Goal: Task Accomplishment & Management: Manage account settings

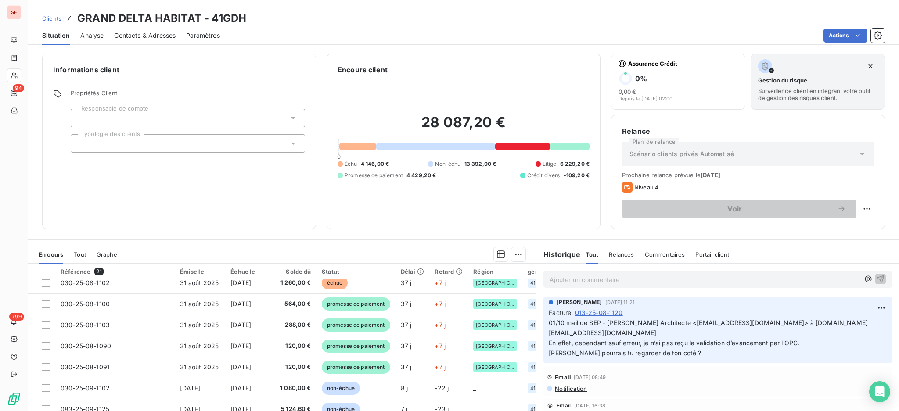
scroll to position [292, 0]
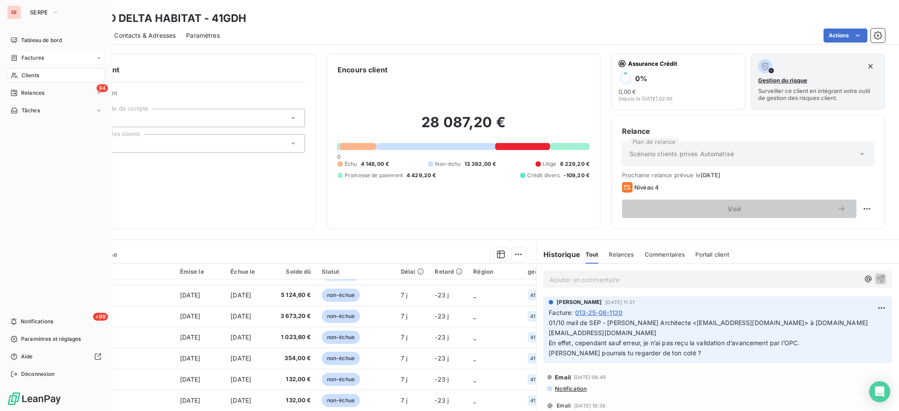
click at [30, 59] on span "Factures" at bounding box center [33, 58] width 22 height 8
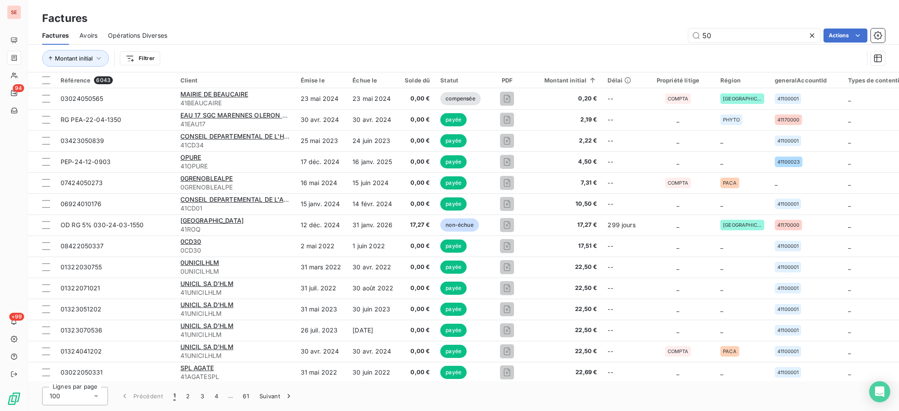
click at [813, 38] on icon at bounding box center [811, 35] width 9 height 9
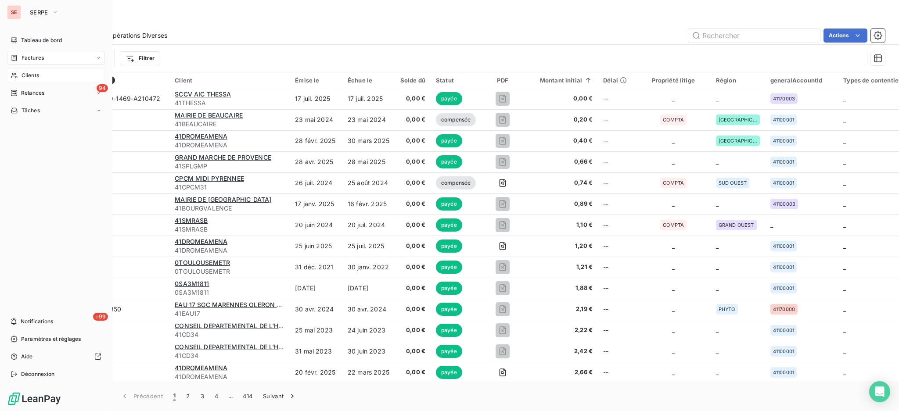
click at [33, 77] on span "Clients" at bounding box center [31, 76] width 18 height 8
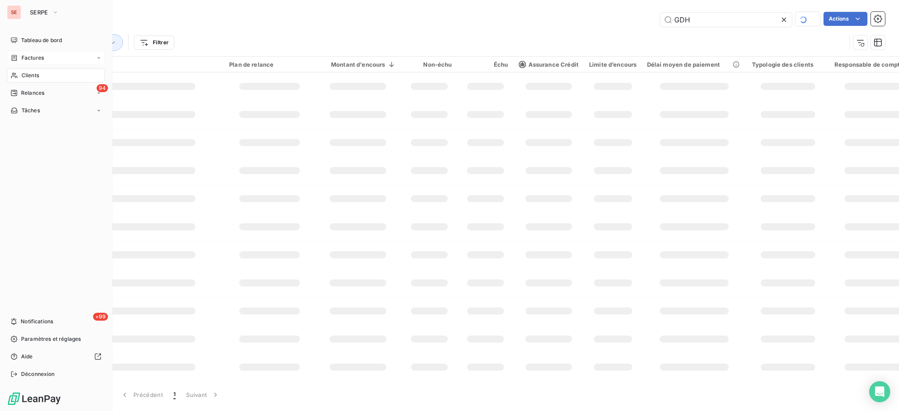
click at [34, 53] on div "Factures" at bounding box center [56, 58] width 98 height 14
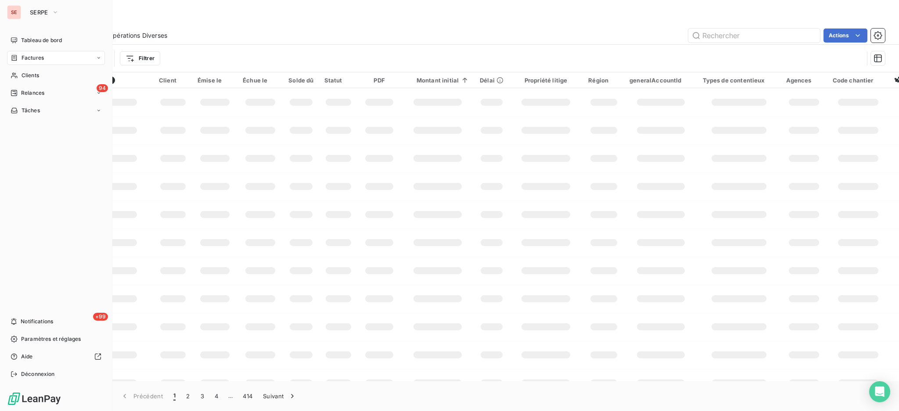
click at [35, 56] on span "Factures" at bounding box center [33, 58] width 22 height 8
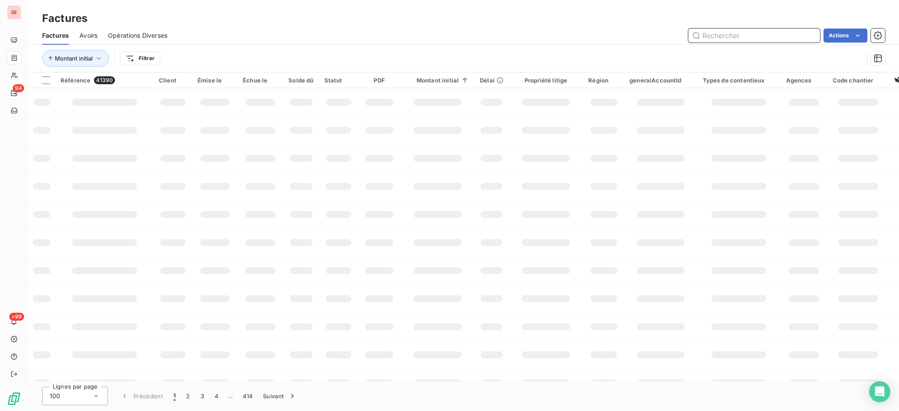
click at [767, 38] on input "text" at bounding box center [754, 36] width 132 height 14
type input "FAMILLE"
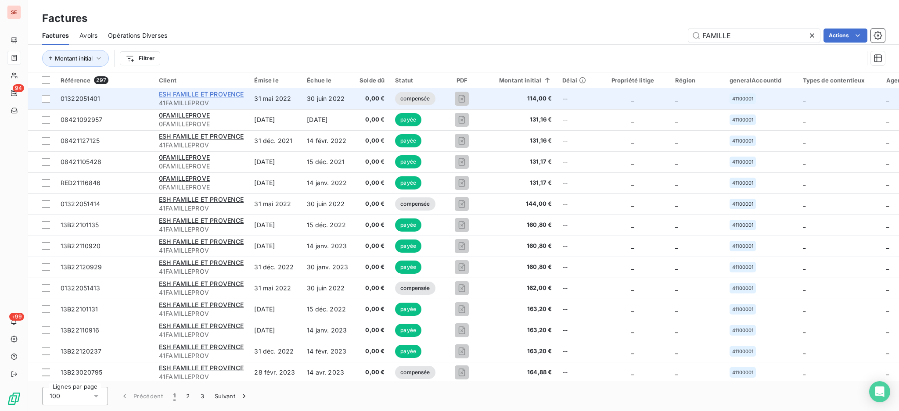
click at [191, 92] on span "ESH FAMILLE ET PROVENCE" at bounding box center [201, 93] width 85 height 7
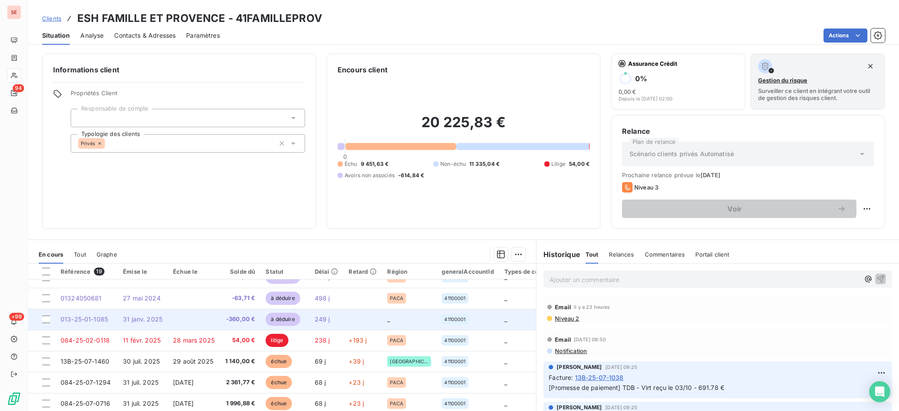
scroll to position [75, 0]
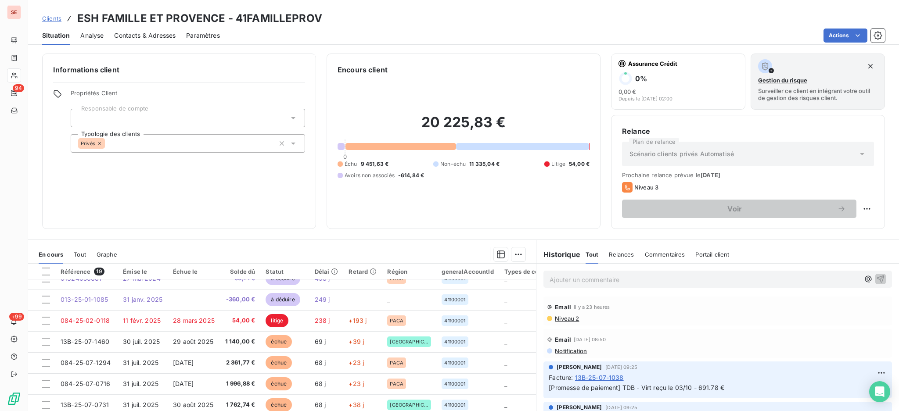
click at [563, 316] on span "Niveau 2" at bounding box center [566, 318] width 25 height 7
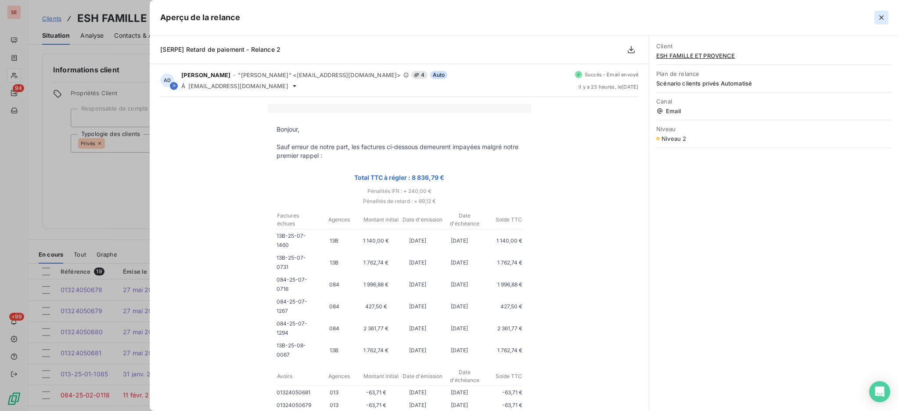
click at [882, 19] on icon "button" at bounding box center [881, 17] width 4 height 4
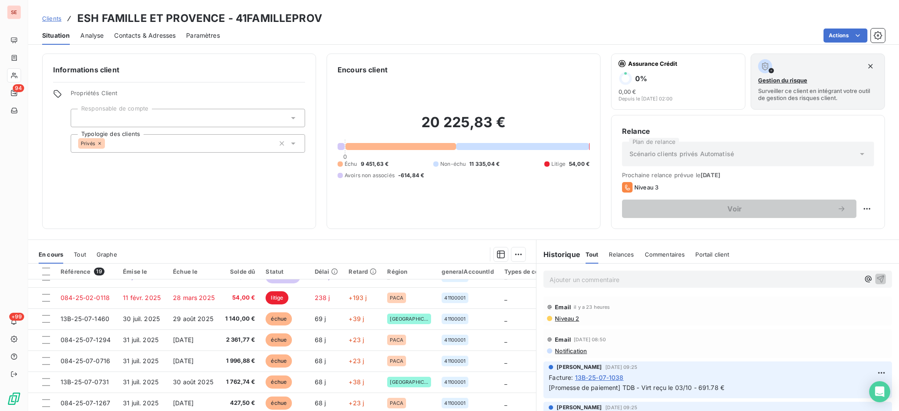
scroll to position [117, 0]
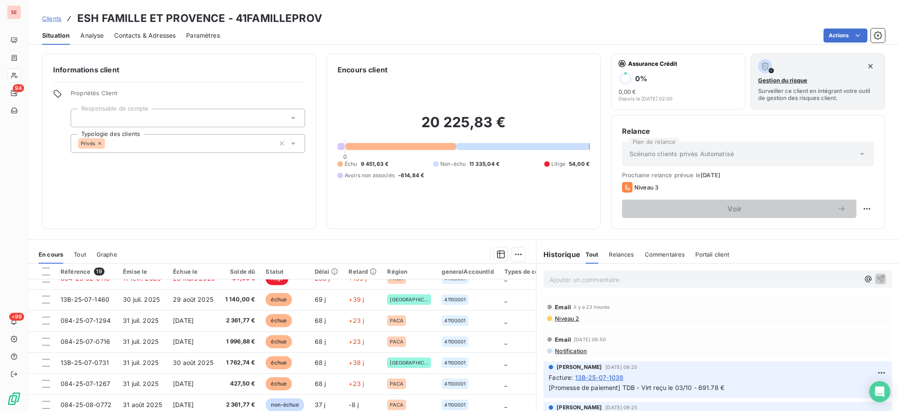
click at [560, 319] on span "Niveau 2" at bounding box center [566, 318] width 25 height 7
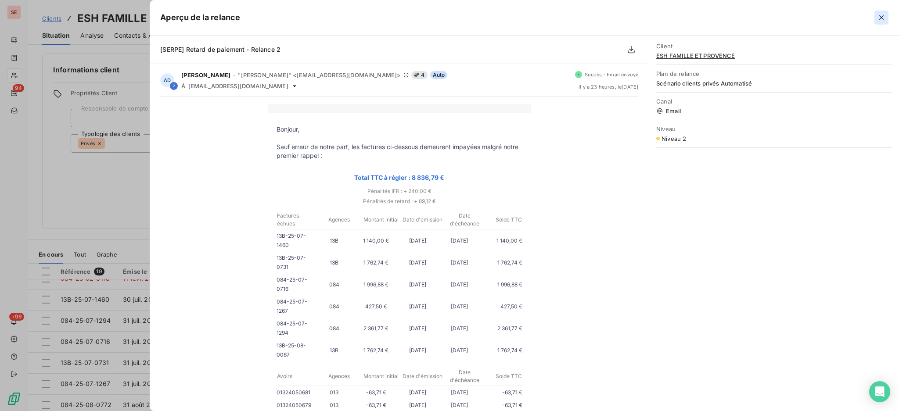
click at [882, 19] on icon "button" at bounding box center [881, 17] width 9 height 9
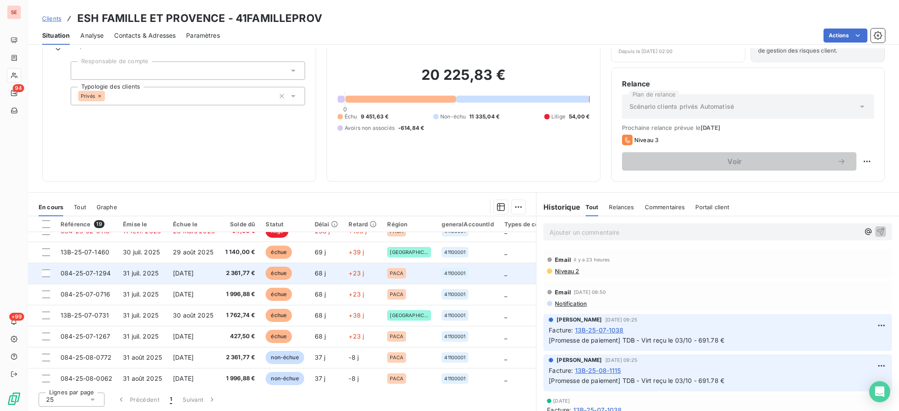
click at [142, 276] on span "31 juil. 2025" at bounding box center [141, 272] width 36 height 7
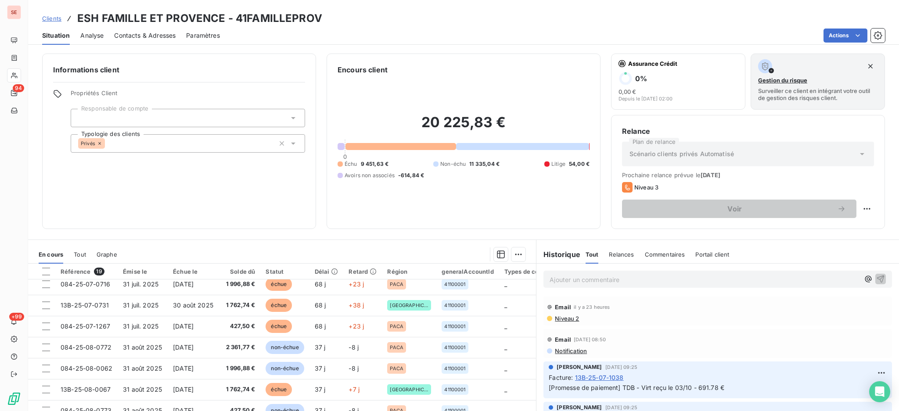
scroll to position [176, 0]
click at [835, 36] on html "SE 94 +99 Clients ESH FAMILLE ET PROVENCE - 41FAMILLEPROV Situation Analyse Con…" at bounding box center [449, 205] width 899 height 411
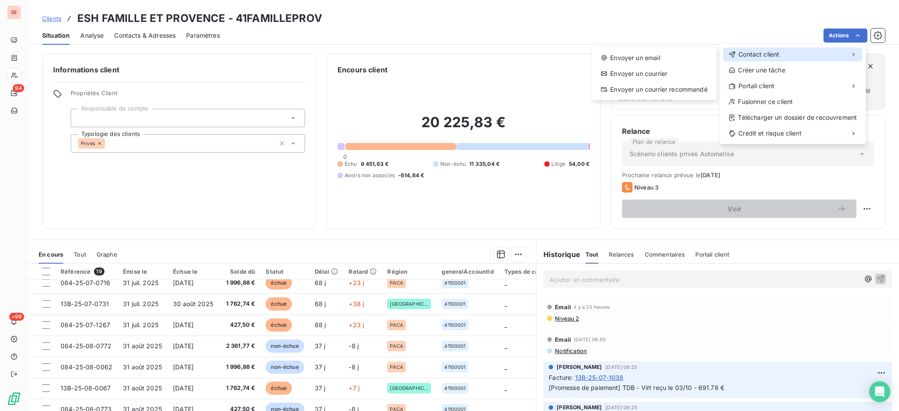
click at [738, 49] on div "Contact client" at bounding box center [792, 54] width 139 height 14
click at [611, 57] on div "Envoyer un email" at bounding box center [654, 58] width 118 height 14
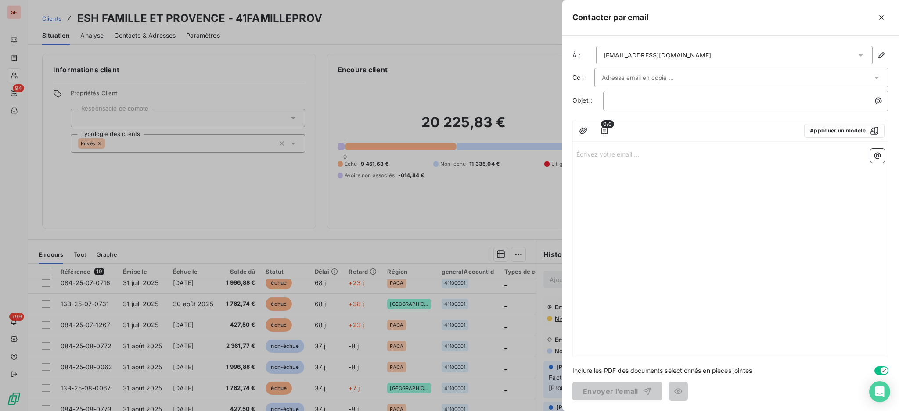
click at [861, 57] on icon at bounding box center [860, 55] width 9 height 9
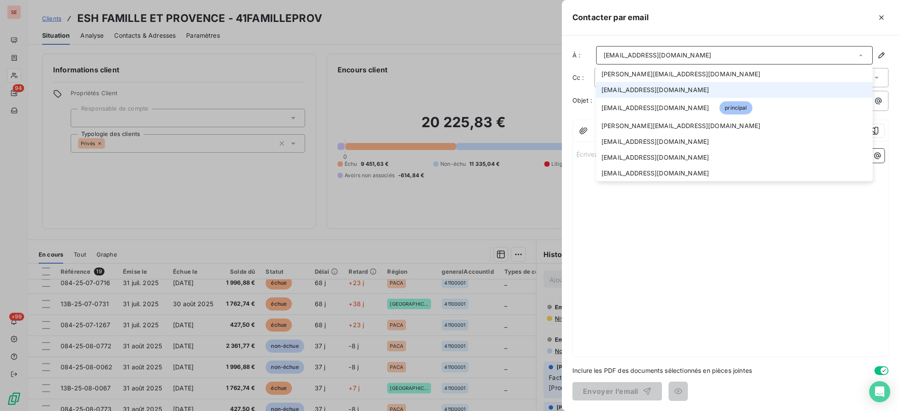
click at [611, 89] on span "[EMAIL_ADDRESS][DOMAIN_NAME]" at bounding box center [655, 90] width 108 height 9
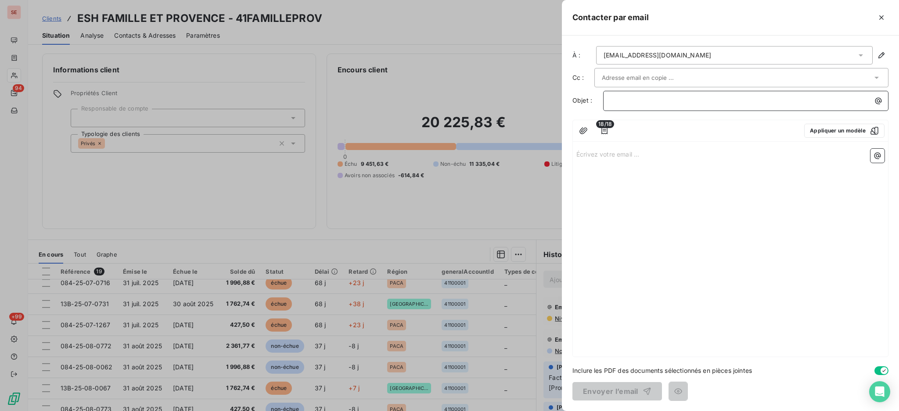
click at [617, 97] on p "﻿" at bounding box center [747, 101] width 275 height 10
click at [878, 108] on button "button" at bounding box center [878, 101] width 14 height 14
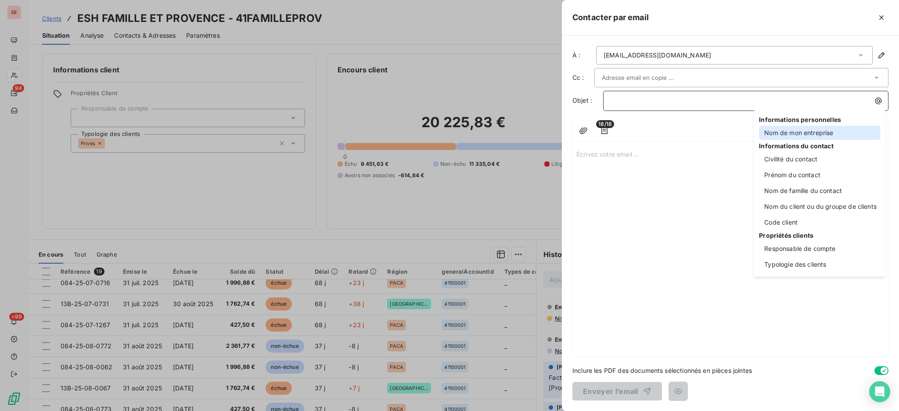
click at [795, 129] on div "Nom de mon entreprise" at bounding box center [819, 133] width 121 height 14
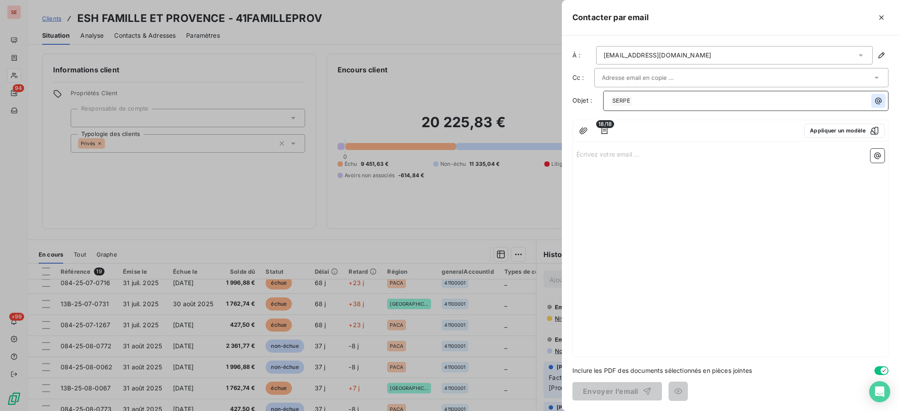
click at [875, 103] on icon "button" at bounding box center [878, 101] width 7 height 7
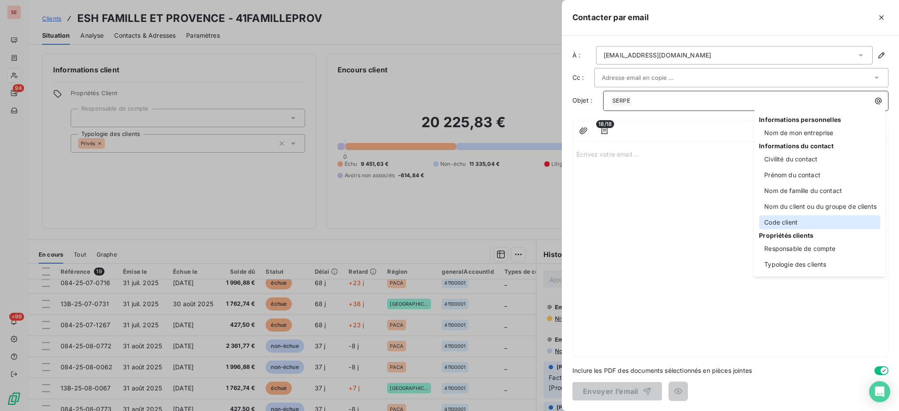
click at [787, 224] on div "Code client" at bounding box center [819, 222] width 121 height 14
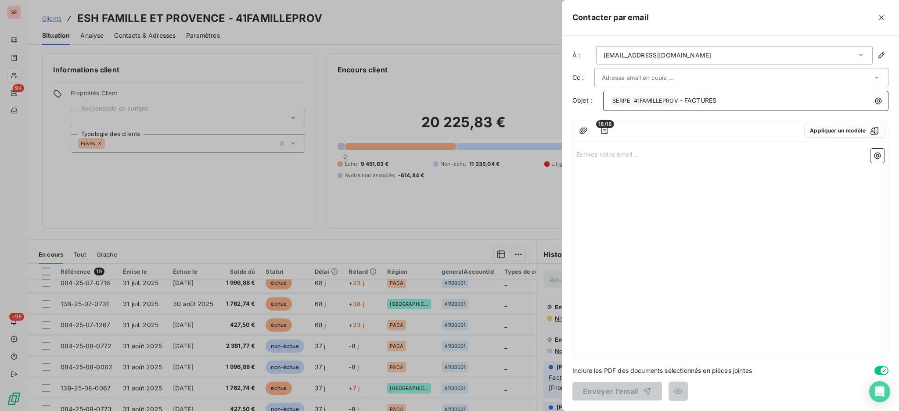
click at [685, 96] on p "﻿ SERPE ﻿ ﻿ 41FAMILLEPROV ﻿ - FACTURES" at bounding box center [747, 101] width 275 height 11
click at [769, 97] on p "﻿ SERPE ﻿ ﻿ 41FAMILLEPROV ﻿ - TRANSMISSION FACTURES" at bounding box center [747, 101] width 275 height 11
click at [597, 154] on p "Écrivez votre email ... ﻿" at bounding box center [730, 154] width 308 height 10
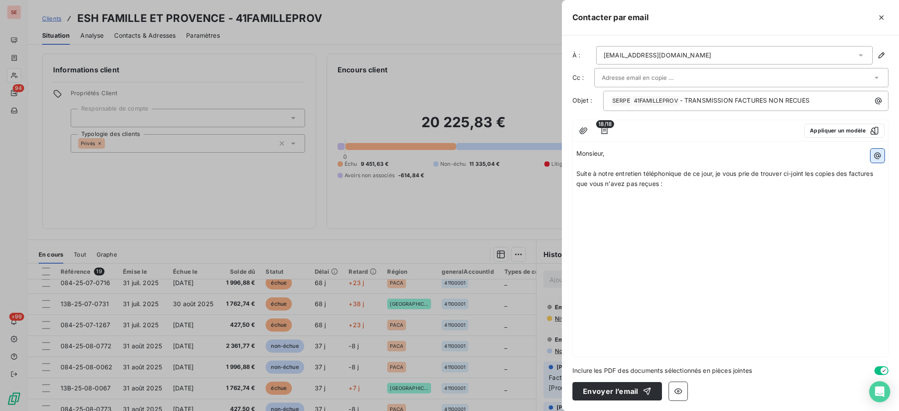
click at [879, 158] on icon "button" at bounding box center [877, 155] width 9 height 9
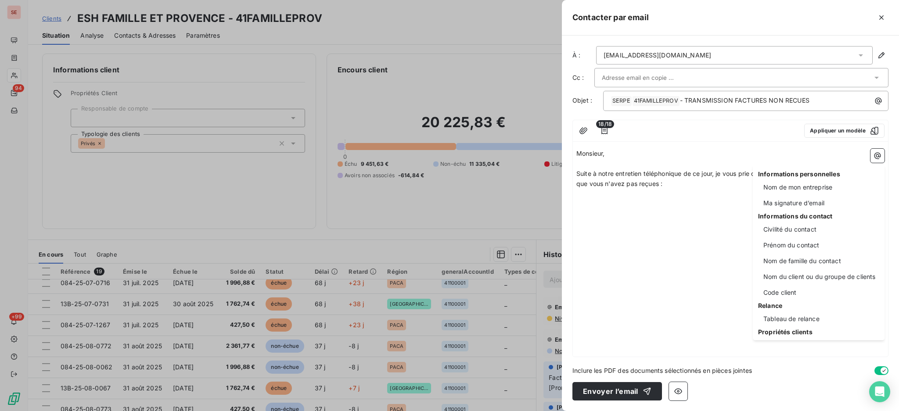
click at [606, 131] on html "SE 94 +99 Clients ESH FAMILLE ET PROVENCE - 41FAMILLEPROV Situation Analyse Con…" at bounding box center [449, 205] width 899 height 411
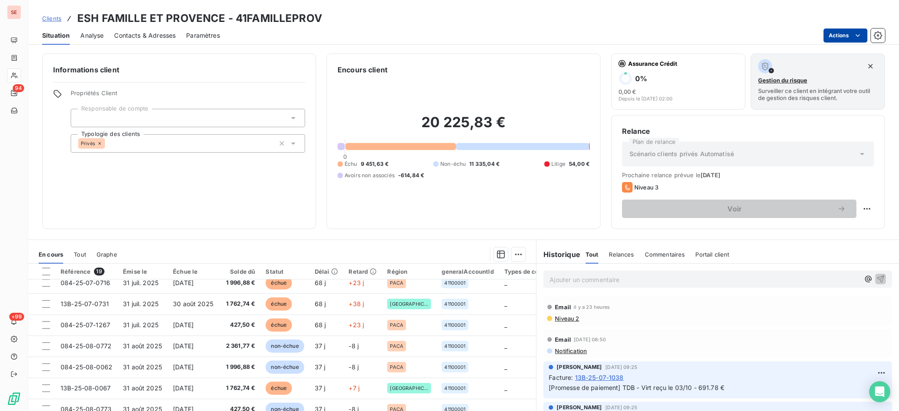
click at [846, 36] on html "SE 94 +99 Clients ESH FAMILLE ET PROVENCE - 41FAMILLEPROV Situation Analyse Con…" at bounding box center [449, 205] width 899 height 411
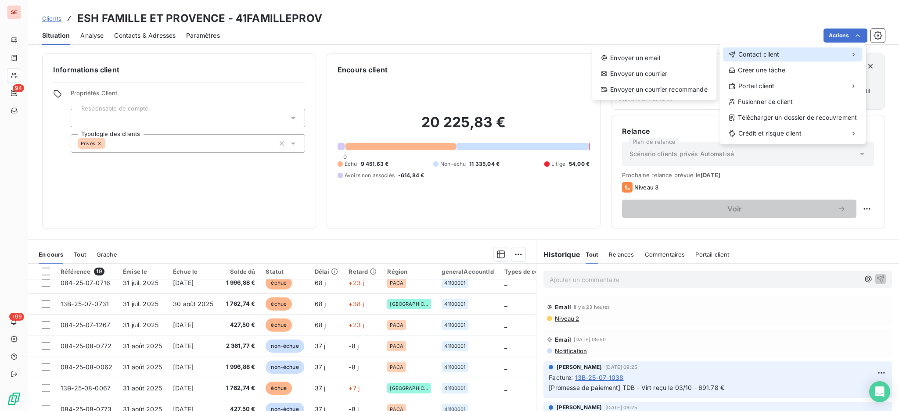
click at [819, 53] on div "Contact client" at bounding box center [792, 54] width 139 height 14
click at [686, 61] on div "Envoyer un email" at bounding box center [654, 58] width 118 height 14
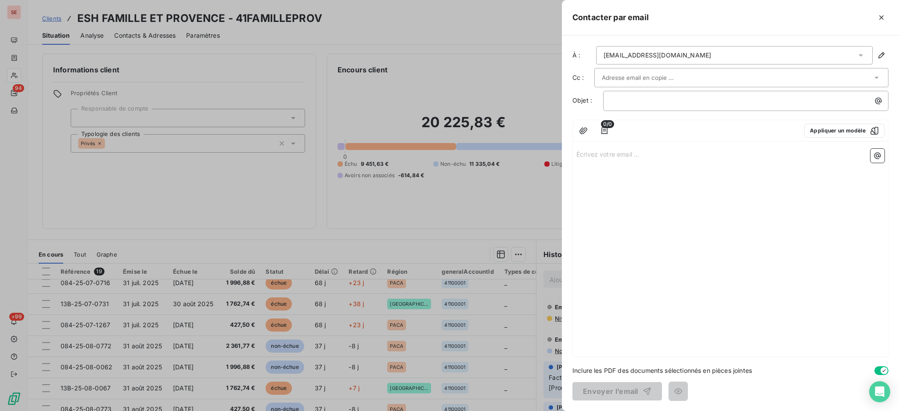
click at [860, 53] on icon at bounding box center [860, 55] width 9 height 9
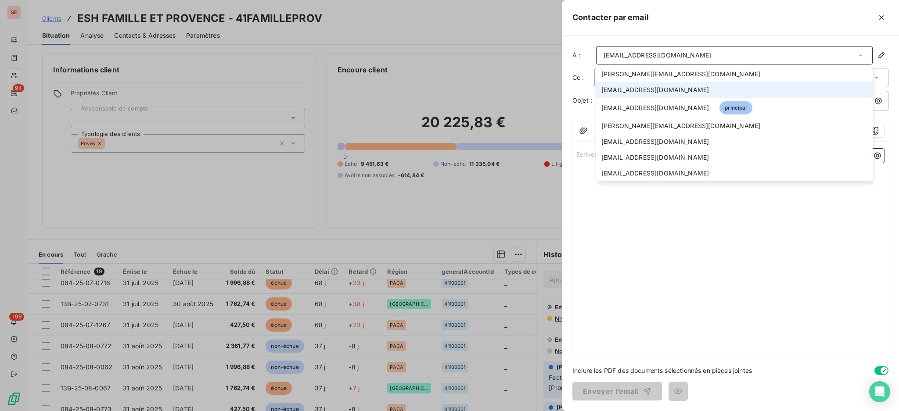
click at [675, 90] on span "[EMAIL_ADDRESS][DOMAIN_NAME]" at bounding box center [655, 90] width 108 height 9
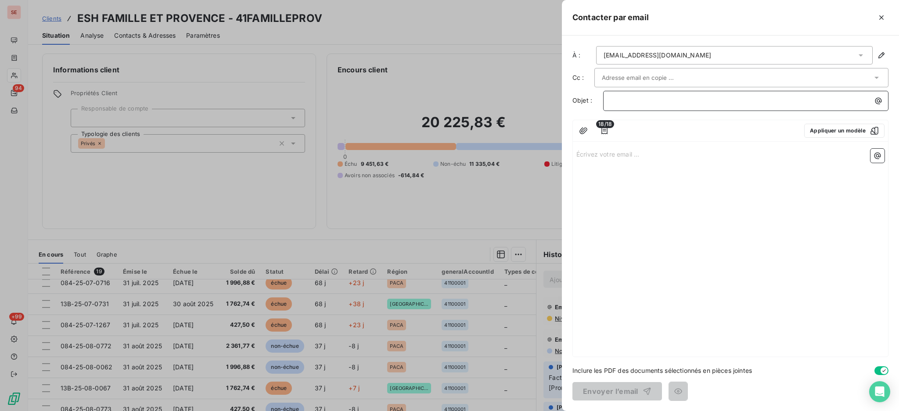
click at [665, 102] on p "﻿" at bounding box center [747, 101] width 275 height 10
click at [641, 152] on p "Écrivez votre email ... ﻿" at bounding box center [730, 154] width 308 height 10
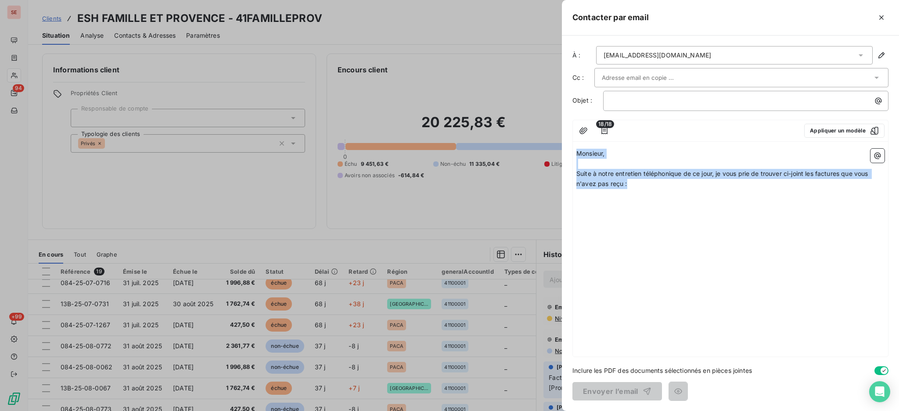
drag, startPoint x: 638, startPoint y: 188, endPoint x: 567, endPoint y: 149, distance: 80.1
click at [567, 149] on div "À : [EMAIL_ADDRESS][DOMAIN_NAME] Cc : Objet : ﻿ 18/18 Appliquer un modèle Monsi…" at bounding box center [730, 224] width 337 height 376
copy div "Monsieur, ﻿ Suite à notre entretien téléphonique de ce jour, je vous prie de tr…"
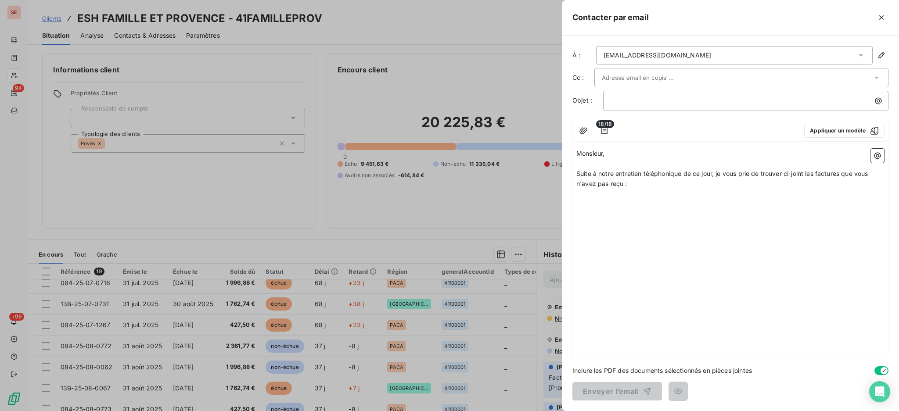
click at [595, 199] on p "﻿" at bounding box center [730, 204] width 308 height 10
click at [606, 131] on icon "button" at bounding box center [604, 130] width 9 height 9
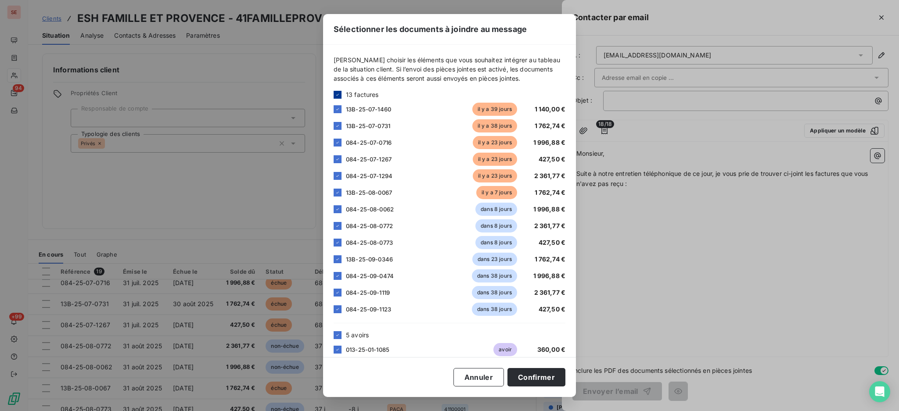
click at [340, 91] on div at bounding box center [337, 95] width 8 height 8
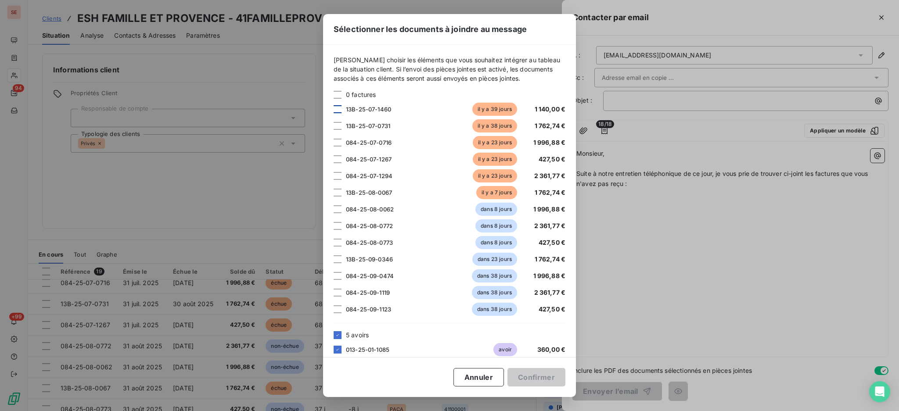
click at [338, 110] on div at bounding box center [337, 109] width 8 height 8
click at [335, 126] on div at bounding box center [337, 126] width 8 height 8
click at [335, 126] on icon at bounding box center [337, 125] width 5 height 5
click at [337, 195] on div at bounding box center [337, 193] width 8 height 8
click at [335, 141] on div at bounding box center [337, 143] width 8 height 8
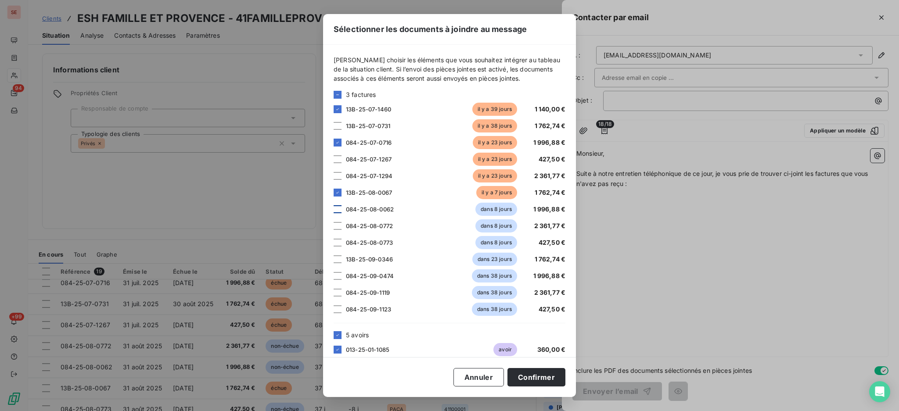
click at [337, 212] on div at bounding box center [337, 209] width 8 height 8
click at [336, 334] on icon at bounding box center [337, 335] width 5 height 5
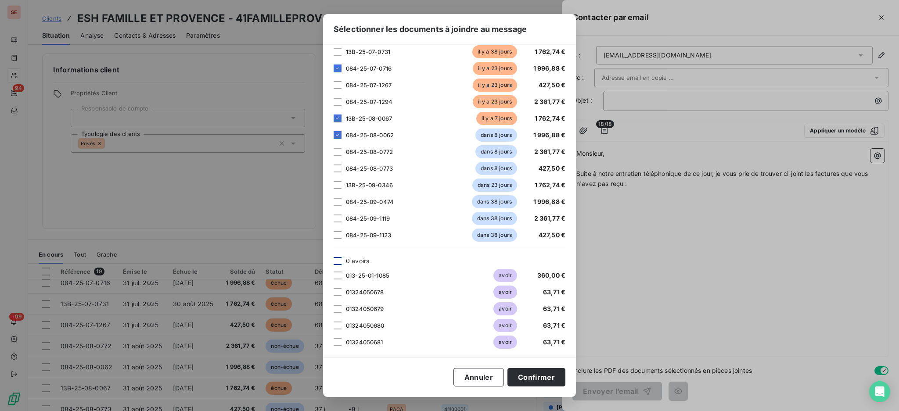
scroll to position [75, 0]
click at [549, 380] on button "Confirmer" at bounding box center [536, 377] width 58 height 18
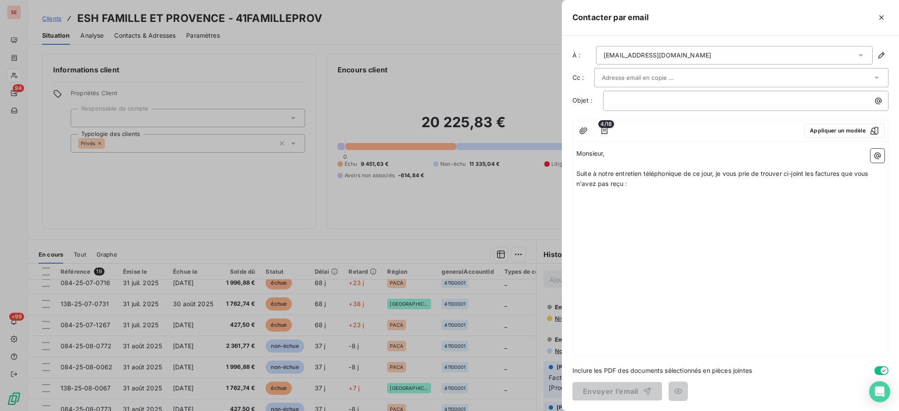
click at [640, 186] on p "Suite à notre entretien téléphonique de ce jour, je vous prie de trouver ci-joi…" at bounding box center [730, 179] width 308 height 20
click at [875, 155] on icon "button" at bounding box center [877, 155] width 9 height 9
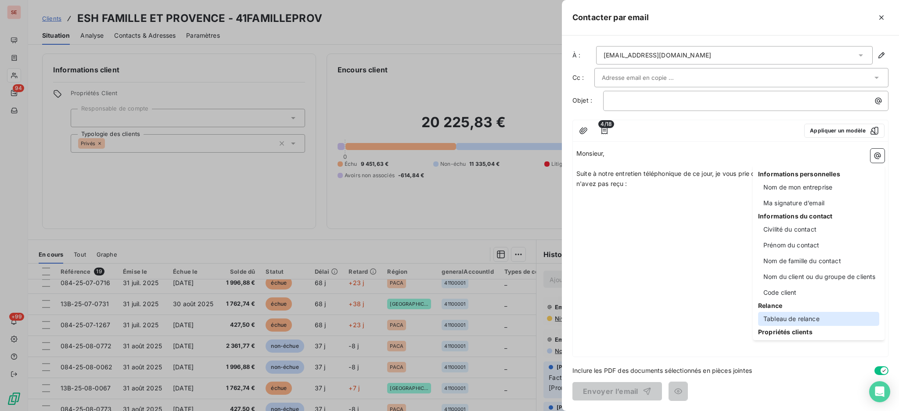
click at [783, 319] on div "Tableau de relance" at bounding box center [818, 319] width 121 height 14
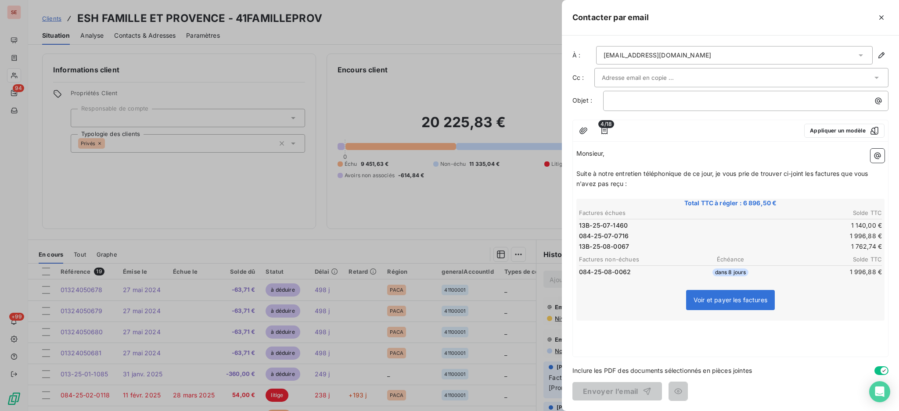
click at [608, 332] on p "﻿" at bounding box center [730, 336] width 308 height 10
click at [582, 130] on icon "button" at bounding box center [583, 130] width 8 height 7
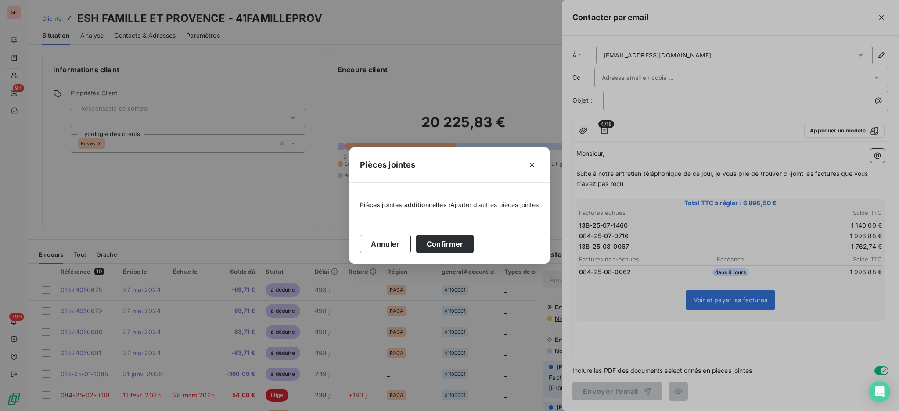
click at [495, 206] on span "Ajouter d’autres pièces jointes" at bounding box center [494, 204] width 89 height 7
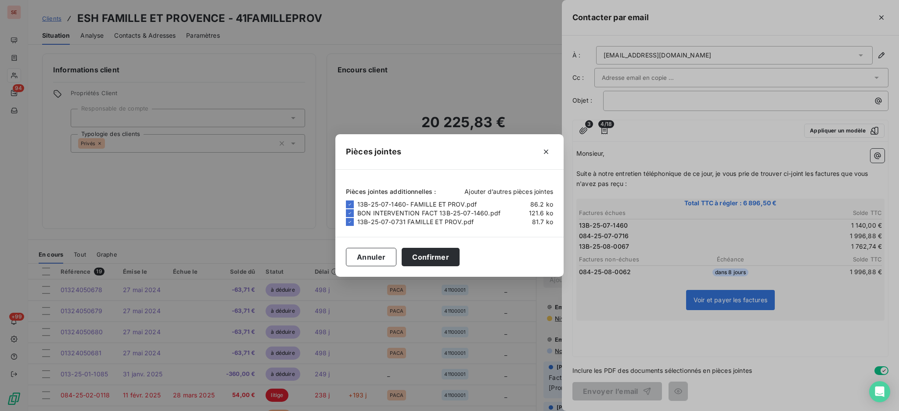
click at [513, 192] on span "Ajouter d’autres pièces jointes" at bounding box center [508, 191] width 89 height 7
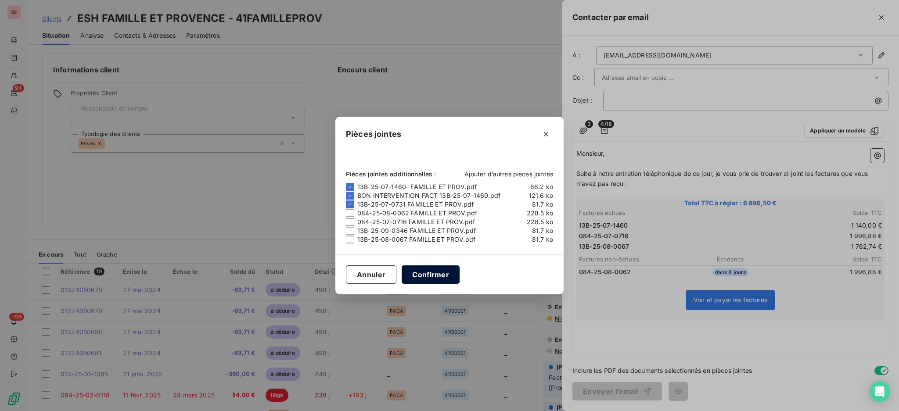
click at [425, 259] on div "Annuler Confirmer" at bounding box center [449, 275] width 228 height 40
click at [432, 272] on button "Confirmer" at bounding box center [431, 274] width 58 height 18
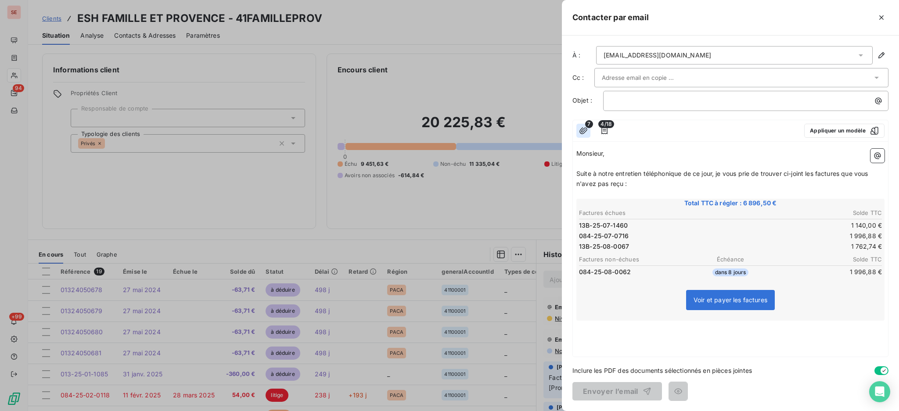
click at [584, 132] on icon "button" at bounding box center [583, 130] width 9 height 9
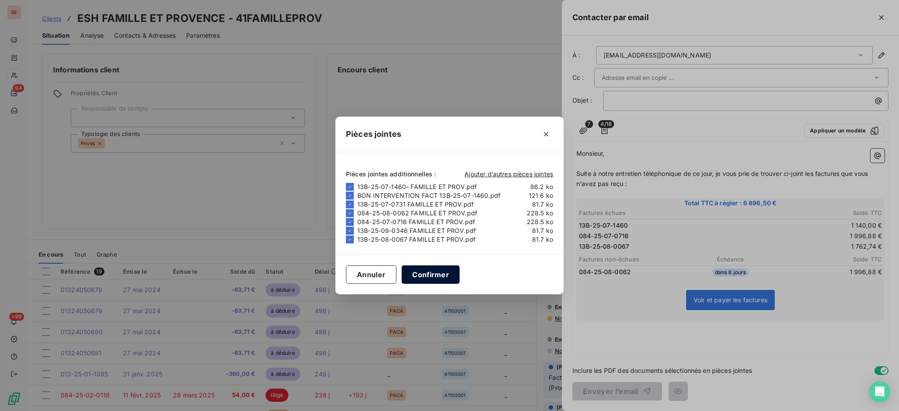
click at [431, 277] on button "Confirmer" at bounding box center [431, 274] width 58 height 18
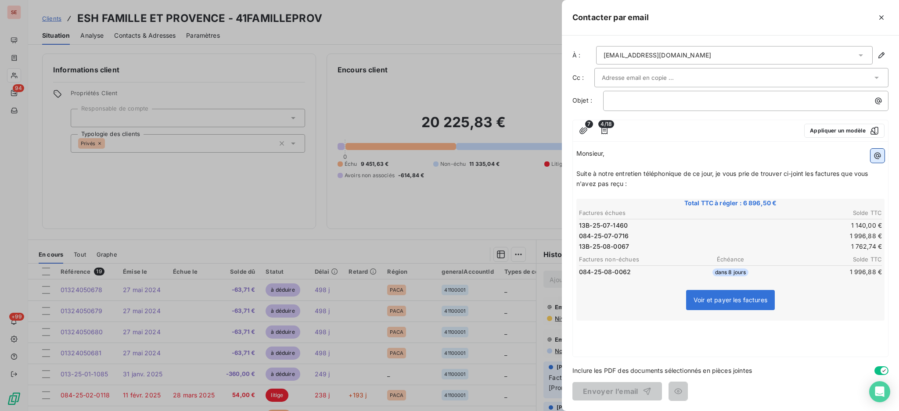
click at [878, 156] on icon "button" at bounding box center [877, 155] width 9 height 9
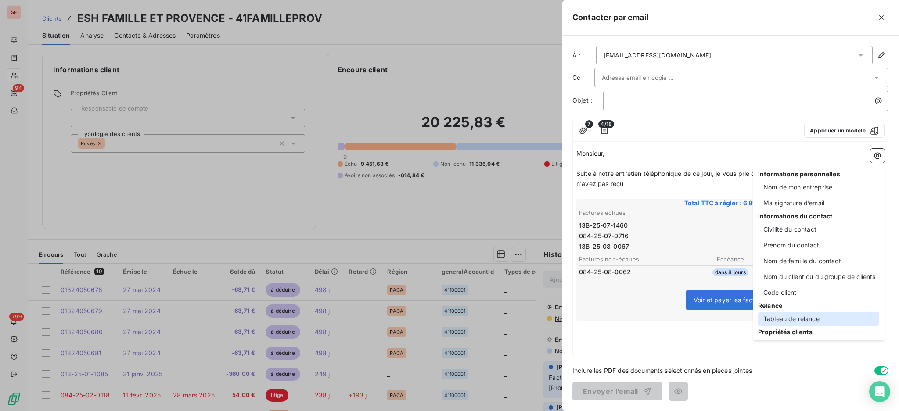
click at [805, 314] on div "Tableau de relance" at bounding box center [818, 319] width 121 height 14
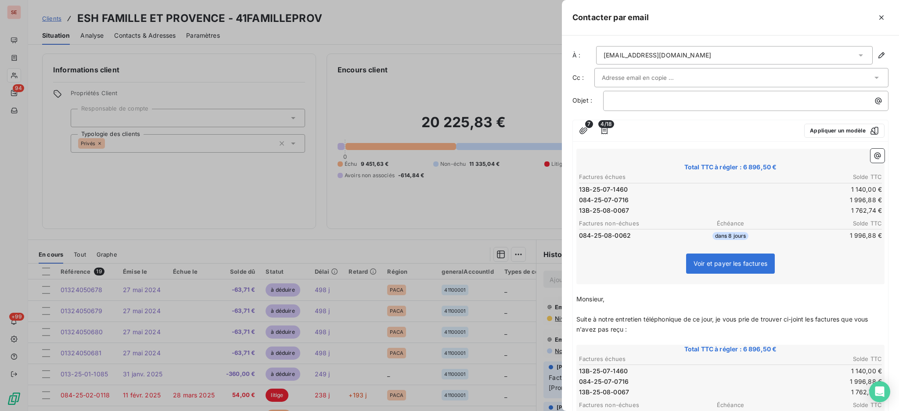
click at [651, 370] on td "13B-25-07-1460" at bounding box center [653, 371] width 151 height 10
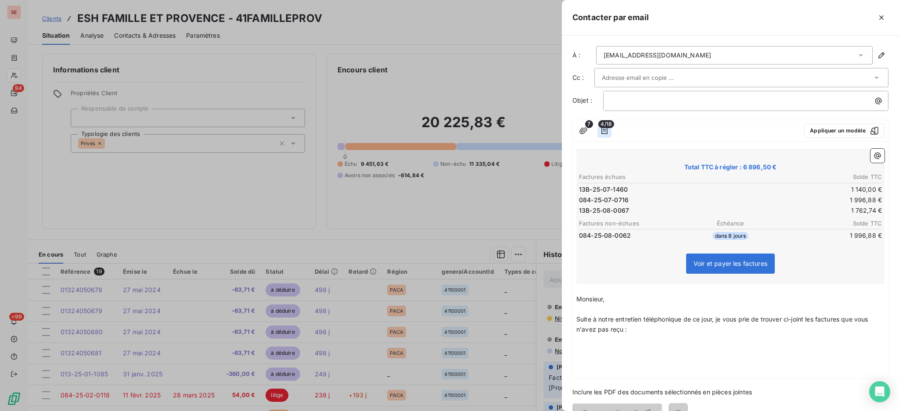
click at [602, 130] on icon "button" at bounding box center [604, 130] width 9 height 9
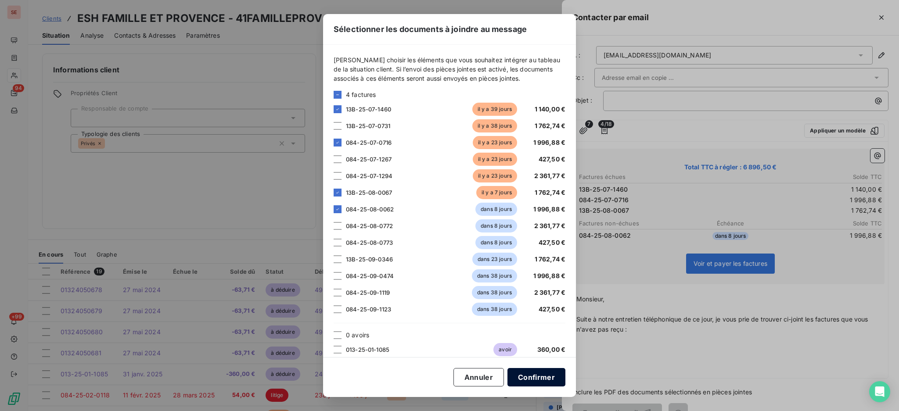
click at [544, 372] on button "Confirmer" at bounding box center [536, 377] width 58 height 18
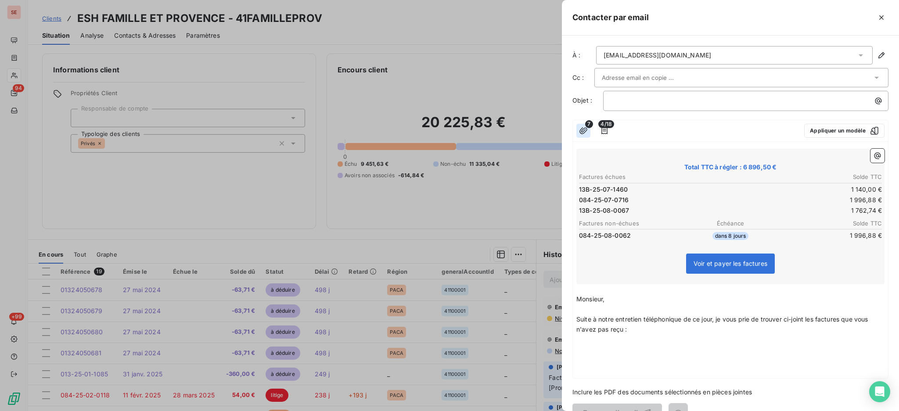
click at [583, 129] on icon "button" at bounding box center [583, 130] width 9 height 9
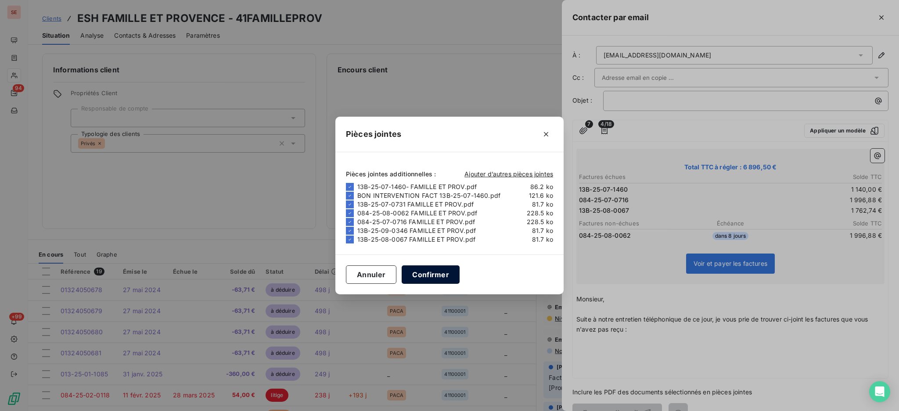
click at [431, 269] on button "Confirmer" at bounding box center [431, 274] width 58 height 18
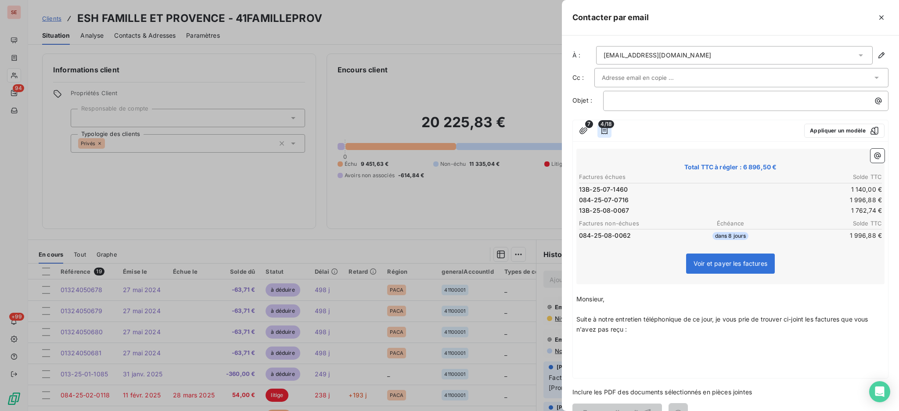
click at [603, 131] on icon "button" at bounding box center [604, 130] width 6 height 7
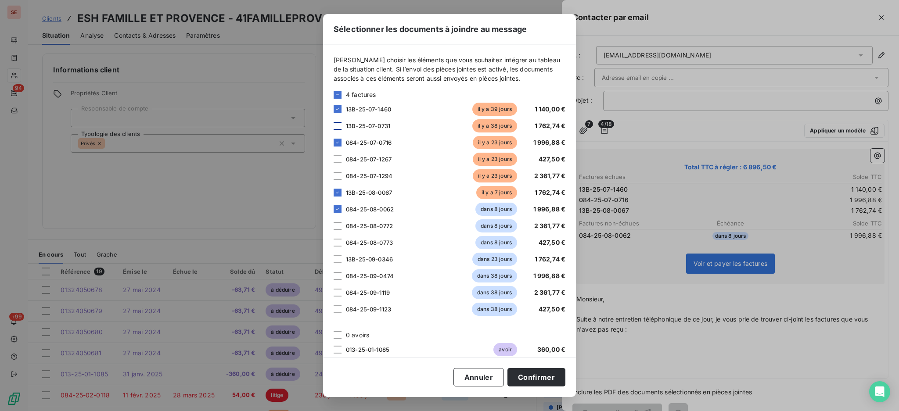
click at [335, 126] on div at bounding box center [337, 126] width 8 height 8
click at [338, 260] on div at bounding box center [337, 259] width 8 height 8
click at [542, 373] on button "Confirmer" at bounding box center [536, 377] width 58 height 18
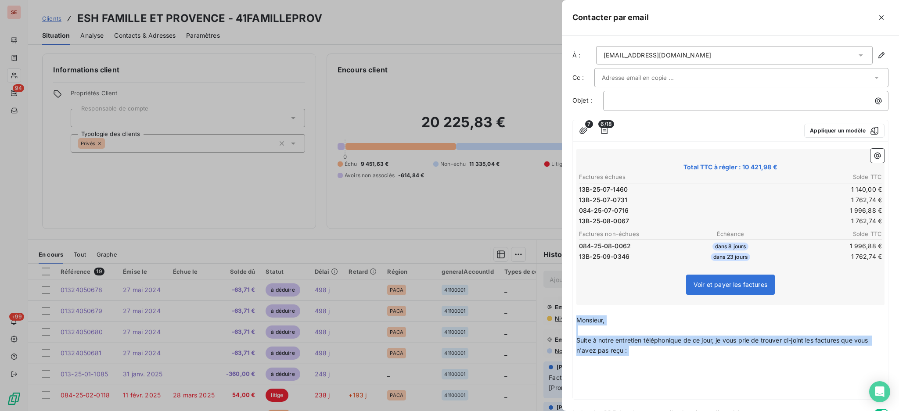
drag, startPoint x: 626, startPoint y: 351, endPoint x: 551, endPoint y: 315, distance: 83.0
click at [551, 411] on div "Contacter par email À : [EMAIL_ADDRESS][DOMAIN_NAME] Cc : Objet : ﻿ 7 6/18 Appl…" at bounding box center [449, 411] width 899 height 0
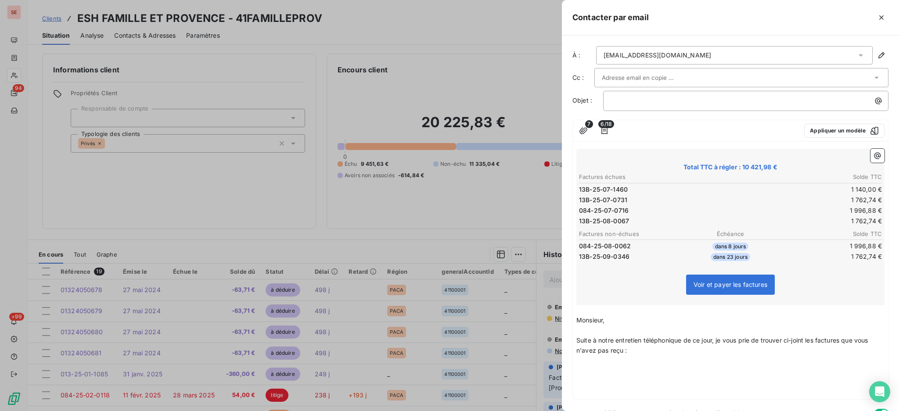
click at [662, 234] on th "Factures non-échues" at bounding box center [628, 233] width 100 height 9
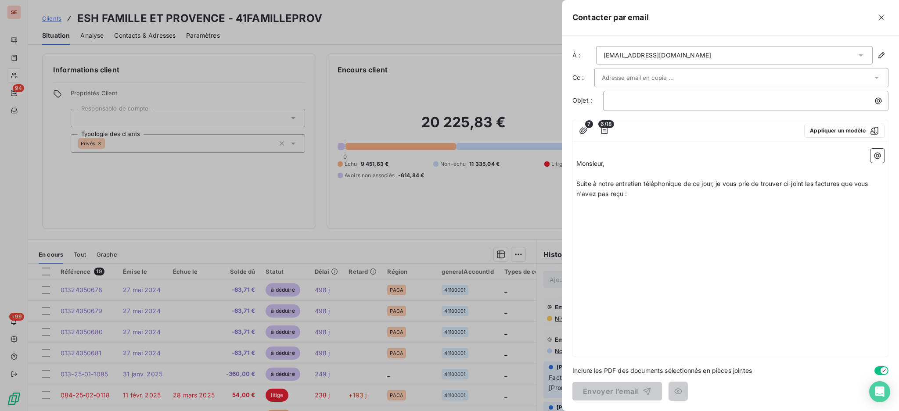
click at [635, 201] on p "﻿" at bounding box center [730, 204] width 308 height 10
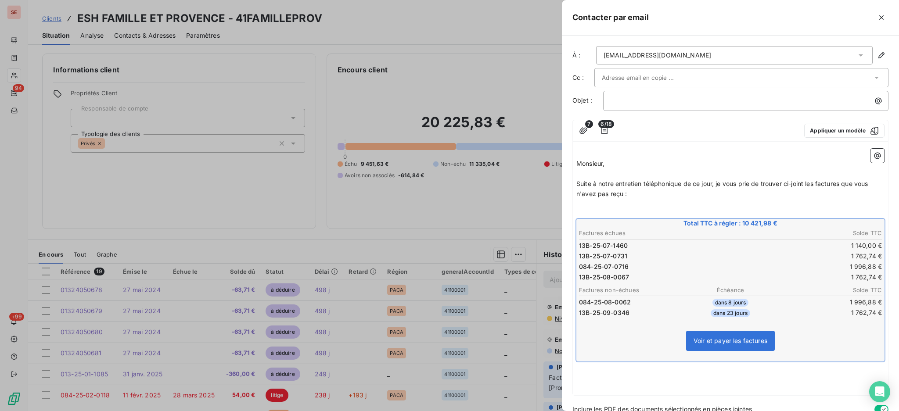
click at [606, 202] on p "﻿" at bounding box center [730, 204] width 308 height 10
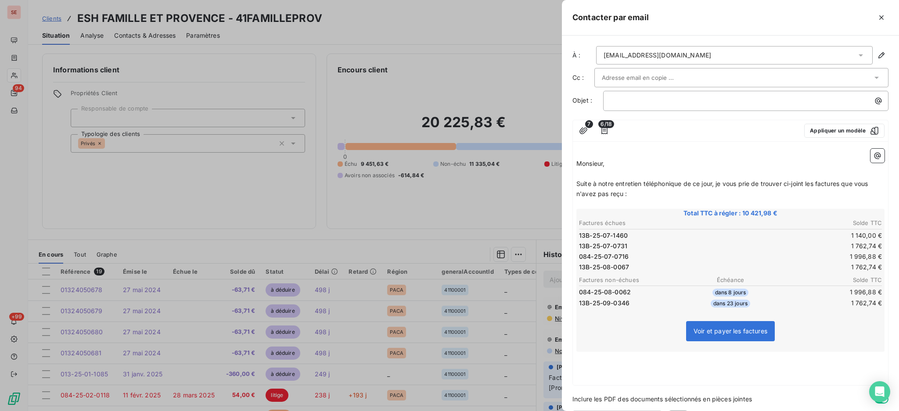
click at [577, 164] on span "Monsieur," at bounding box center [590, 163] width 28 height 7
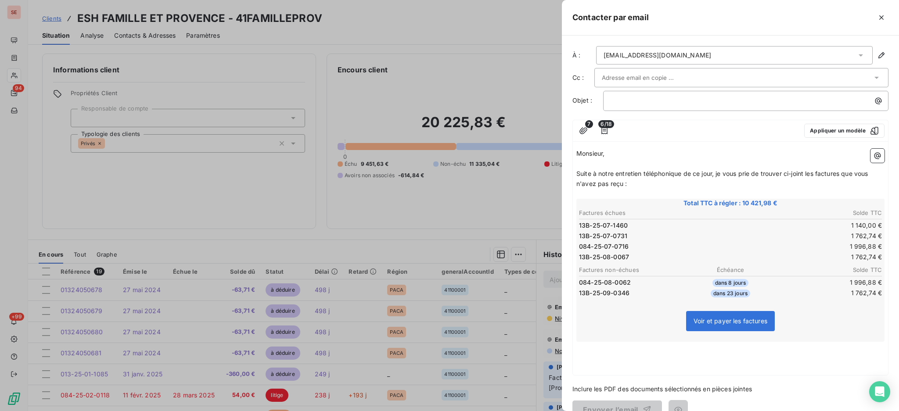
click at [621, 362] on p "﻿" at bounding box center [730, 367] width 308 height 10
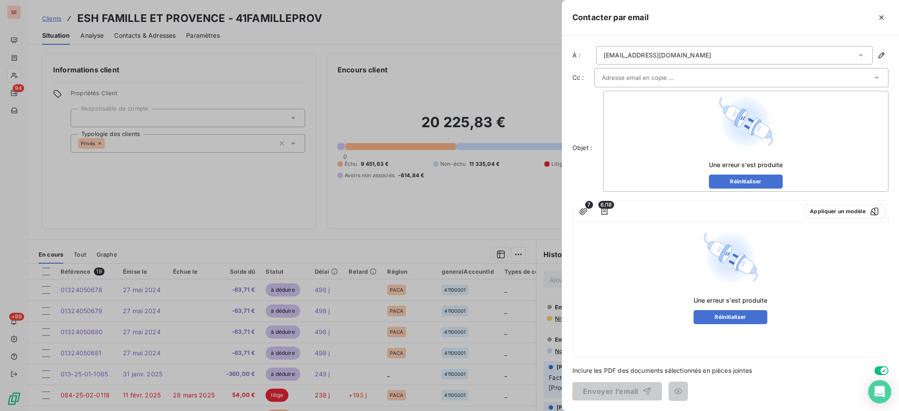
click at [878, 393] on icon "Open Intercom Messenger" at bounding box center [879, 391] width 10 height 11
click at [881, 11] on button "button" at bounding box center [881, 18] width 14 height 14
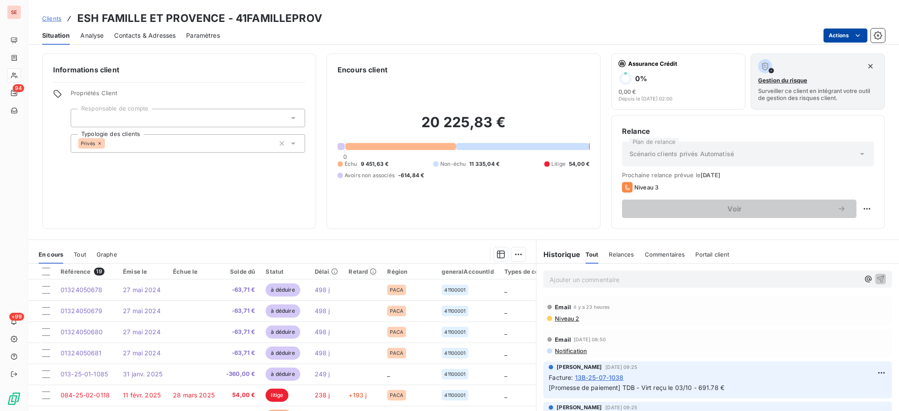
click at [843, 36] on html "SE 94 +99 Clients ESH FAMILLE ET PROVENCE - 41FAMILLEPROV Situation Analyse Con…" at bounding box center [449, 205] width 899 height 411
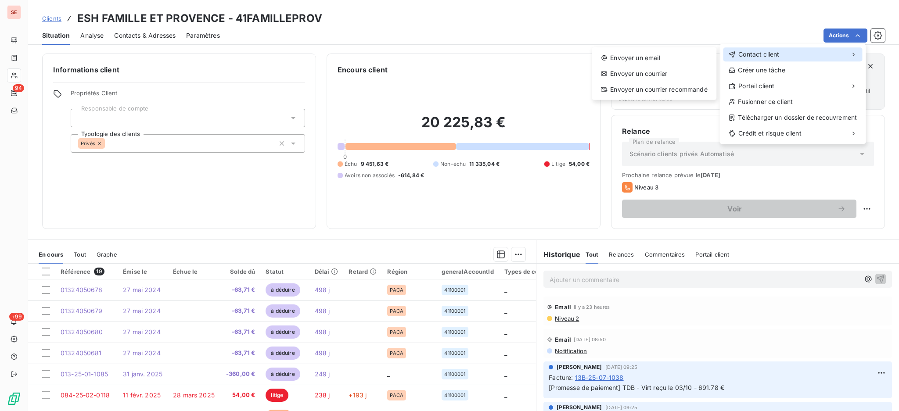
click at [782, 54] on div "Contact client" at bounding box center [792, 54] width 139 height 14
click at [652, 59] on div "Envoyer un email" at bounding box center [654, 58] width 118 height 14
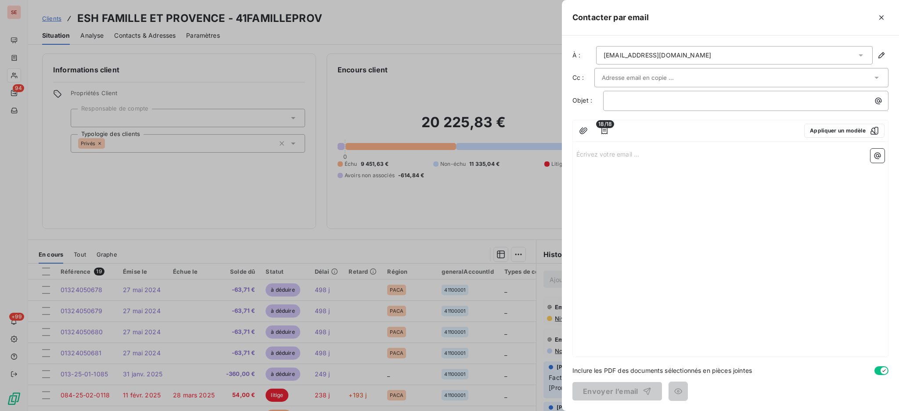
click at [638, 163] on div "Écrivez votre email ... ﻿" at bounding box center [730, 251] width 315 height 212
click at [636, 151] on p "Écrivez votre email ... ﻿" at bounding box center [730, 154] width 308 height 10
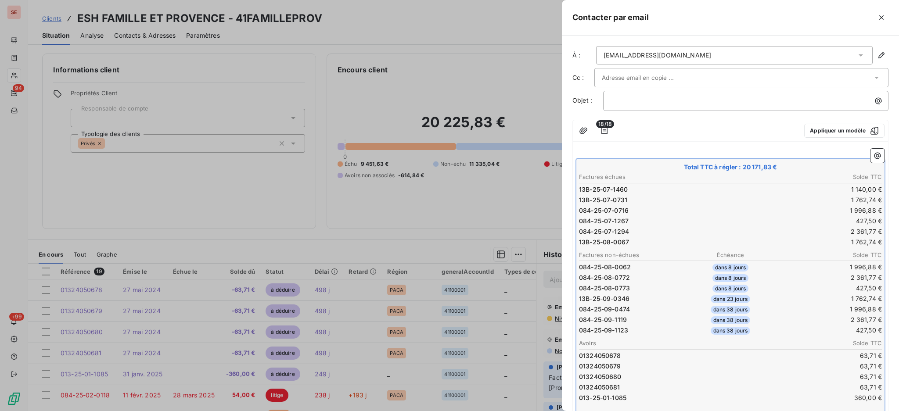
click at [643, 216] on td "084-25-07-1267" at bounding box center [653, 221] width 151 height 10
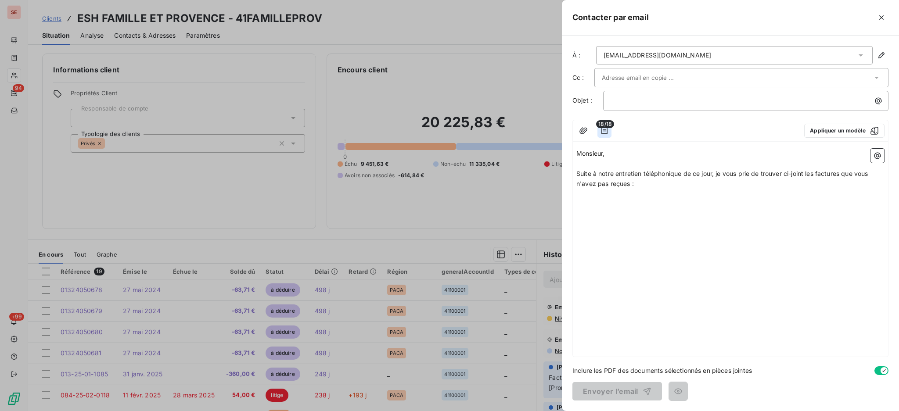
click at [604, 132] on icon "button" at bounding box center [604, 130] width 9 height 9
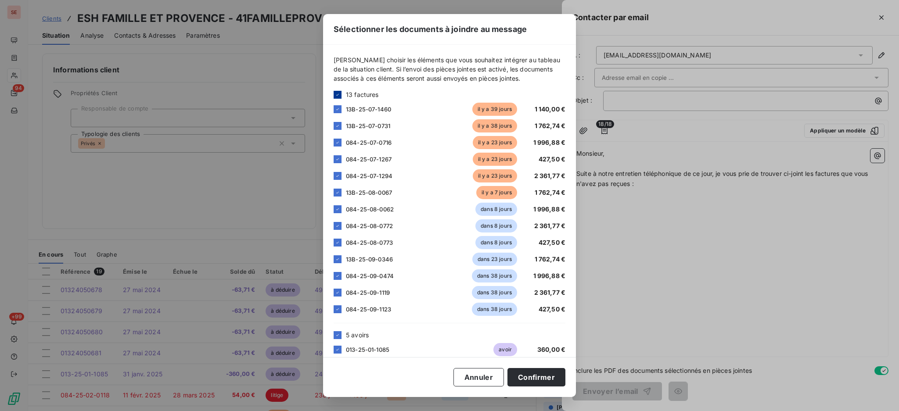
click at [337, 95] on icon at bounding box center [337, 94] width 3 height 2
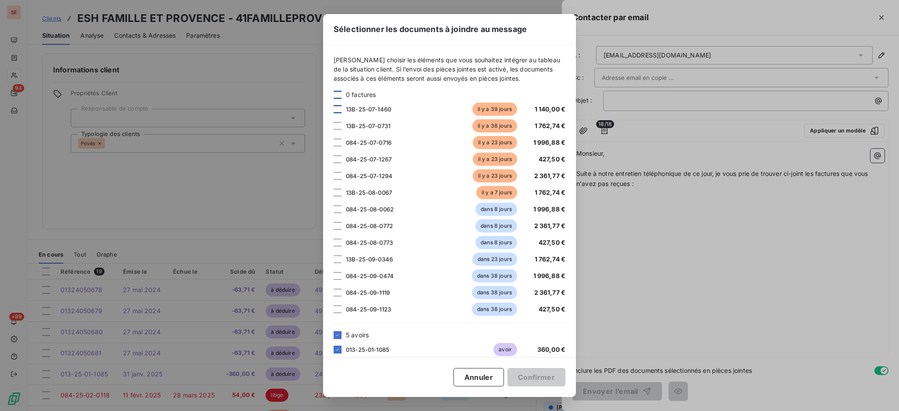
click at [337, 109] on div at bounding box center [337, 109] width 8 height 8
click at [336, 126] on div at bounding box center [337, 126] width 8 height 8
click at [337, 143] on div at bounding box center [337, 143] width 8 height 8
click at [337, 193] on div at bounding box center [337, 193] width 8 height 8
click at [338, 210] on div at bounding box center [337, 209] width 8 height 8
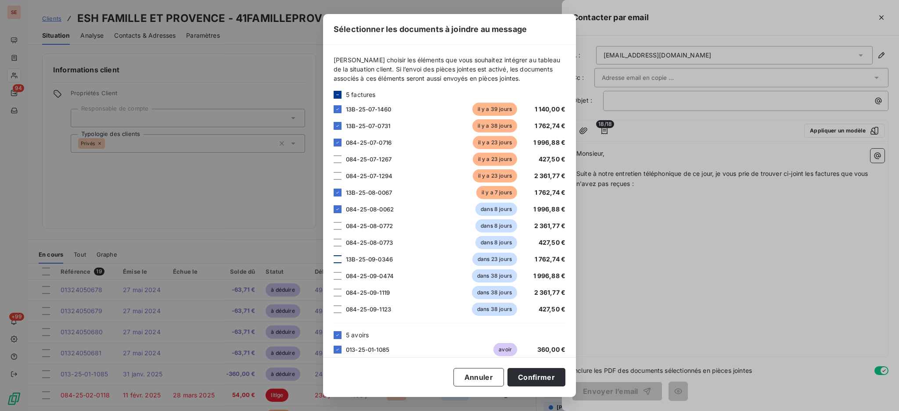
click at [335, 262] on div at bounding box center [337, 259] width 8 height 8
click at [338, 334] on icon at bounding box center [337, 335] width 3 height 2
click at [554, 372] on button "Confirmer" at bounding box center [536, 377] width 58 height 18
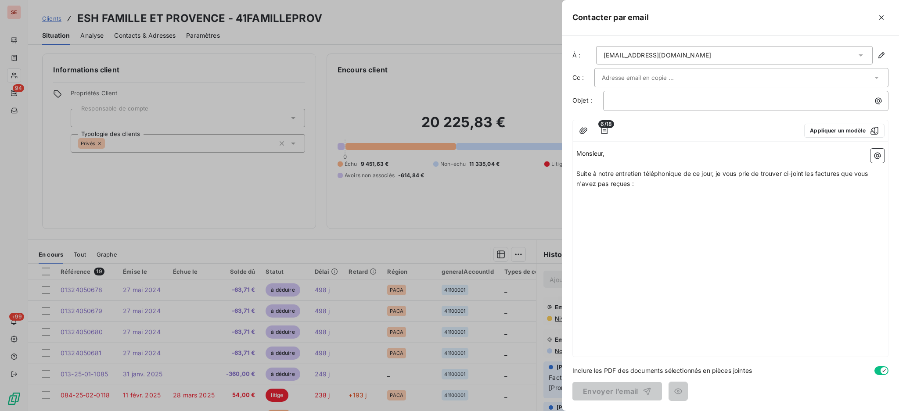
click at [645, 189] on p "﻿" at bounding box center [730, 194] width 308 height 10
click at [581, 134] on icon "button" at bounding box center [583, 130] width 8 height 7
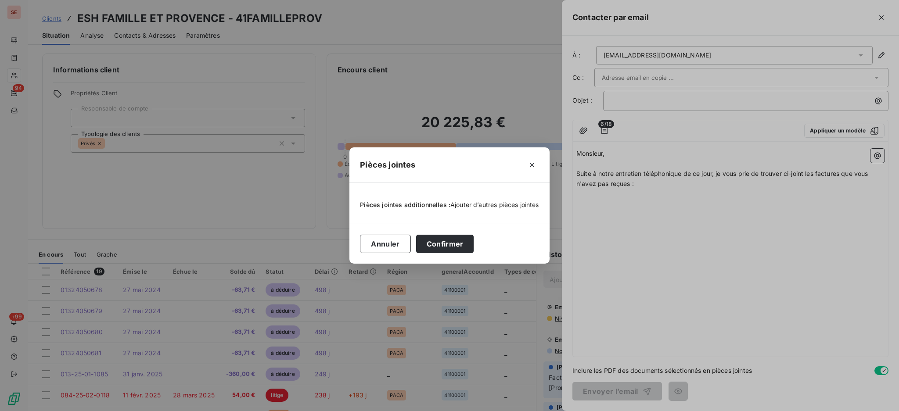
click at [513, 202] on span "Ajouter d’autres pièces jointes" at bounding box center [494, 204] width 89 height 7
click at [439, 248] on div "Pièces jointes Pièces jointes additionnelles : Ajouter d’autres pièces jointes …" at bounding box center [449, 205] width 200 height 116
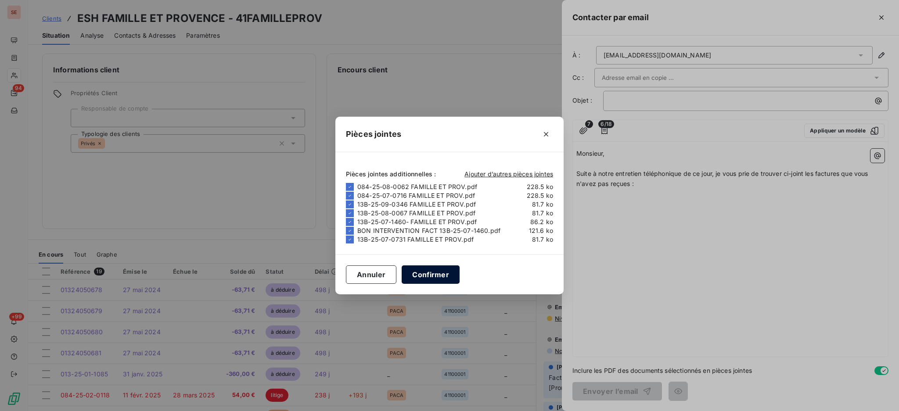
click at [435, 275] on button "Confirmer" at bounding box center [431, 274] width 58 height 18
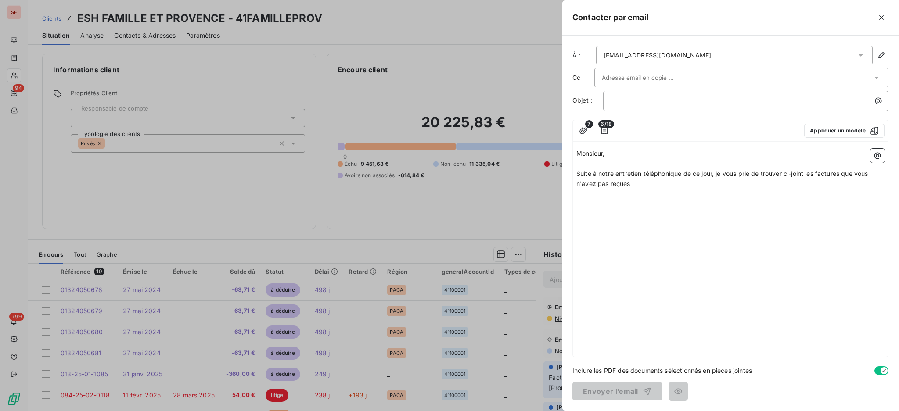
click at [645, 193] on p "﻿" at bounding box center [730, 194] width 308 height 10
click at [873, 157] on icon "button" at bounding box center [877, 155] width 9 height 9
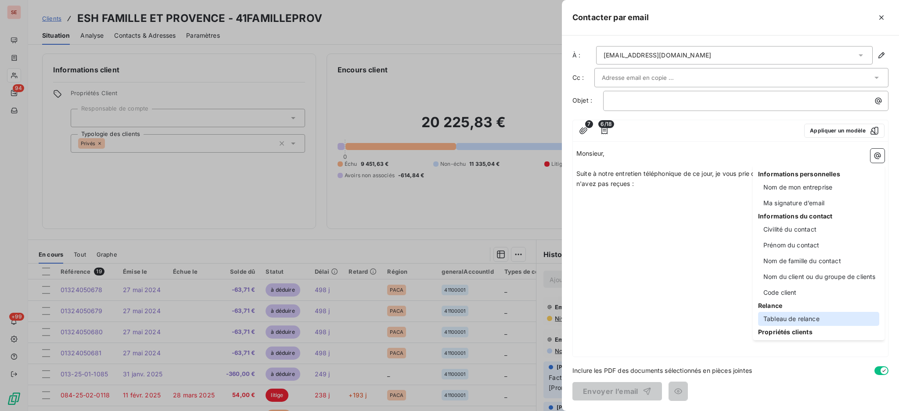
click at [815, 320] on div "Tableau de relance" at bounding box center [818, 319] width 121 height 14
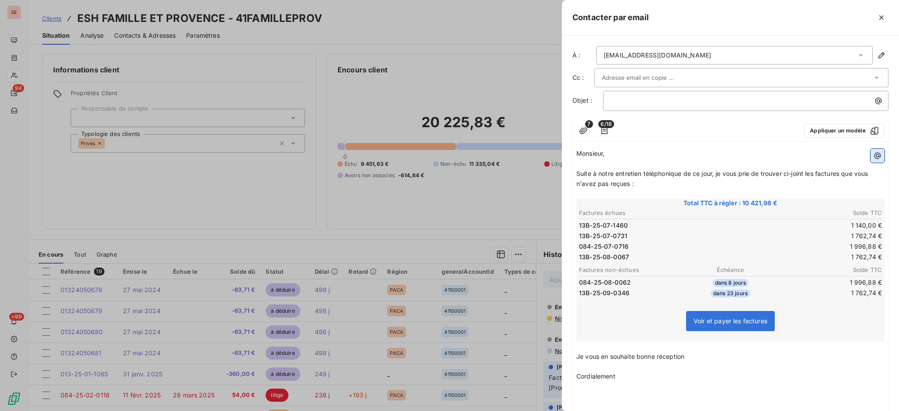
click at [874, 154] on icon "button" at bounding box center [877, 156] width 7 height 7
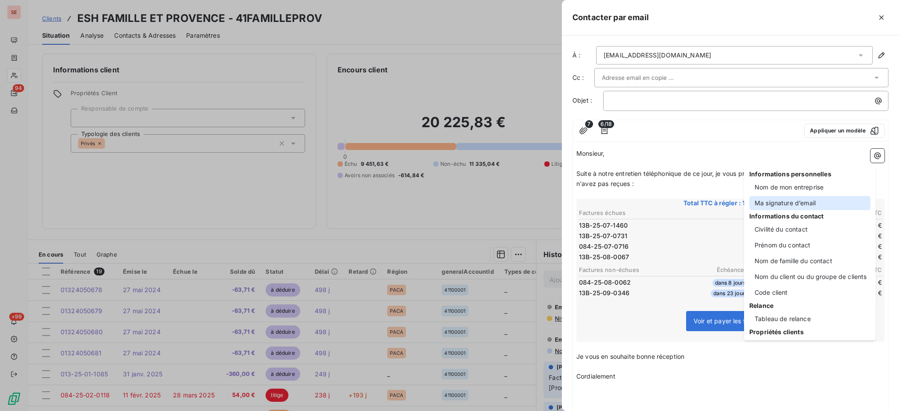
click at [807, 209] on div "Ma signature d’email" at bounding box center [809, 203] width 121 height 14
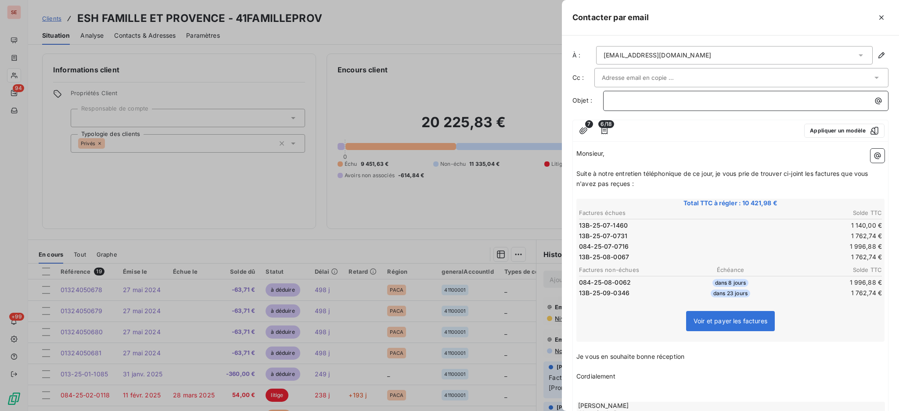
click at [630, 97] on p "﻿" at bounding box center [747, 101] width 275 height 10
click at [874, 97] on icon "button" at bounding box center [878, 101] width 9 height 9
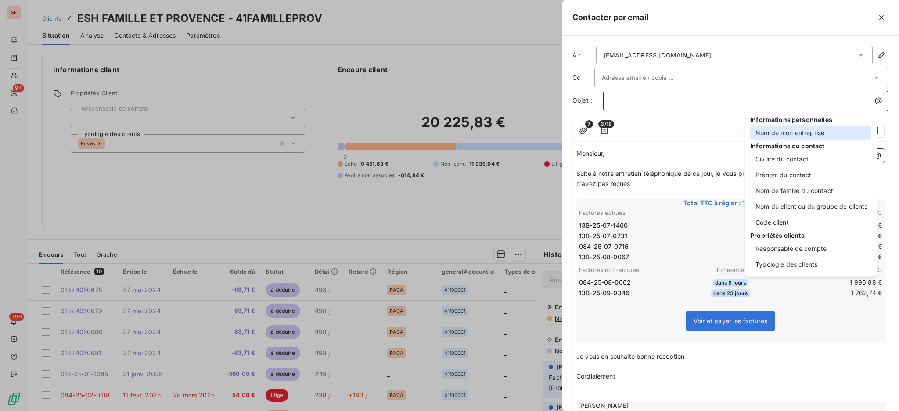
click at [807, 131] on div "Nom de mon entreprise" at bounding box center [810, 133] width 121 height 14
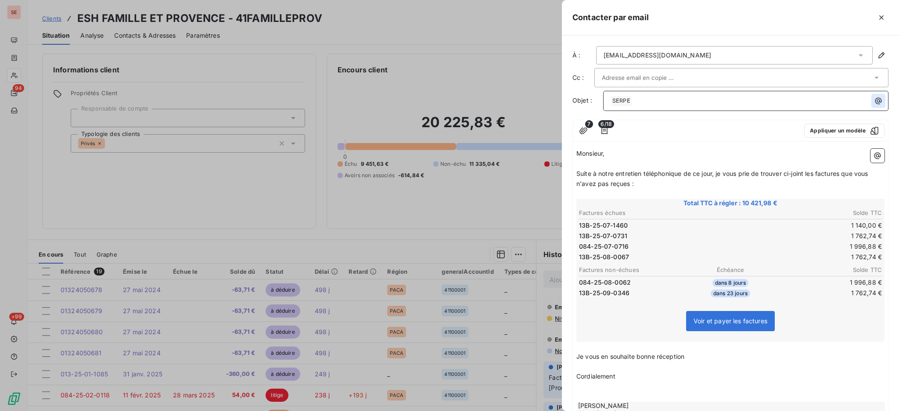
click at [875, 103] on icon "button" at bounding box center [878, 101] width 7 height 7
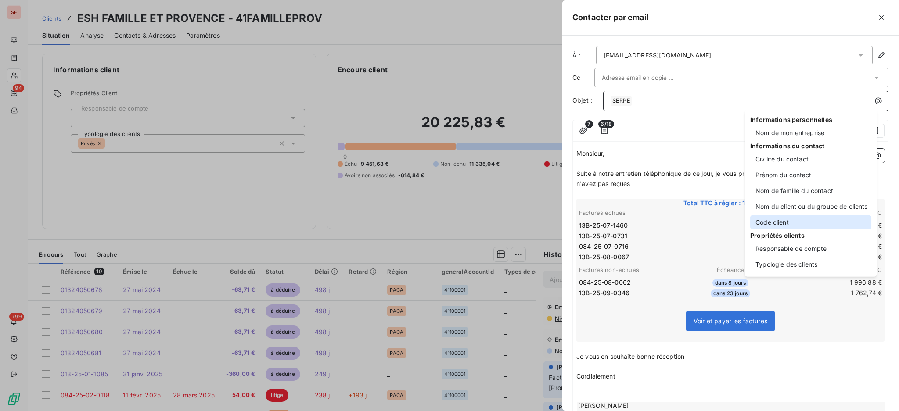
click at [803, 226] on div "Code client" at bounding box center [810, 222] width 121 height 14
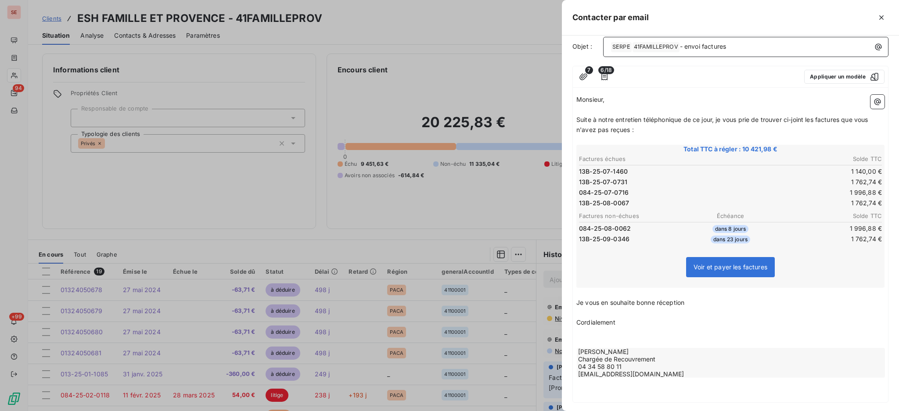
scroll to position [94, 0]
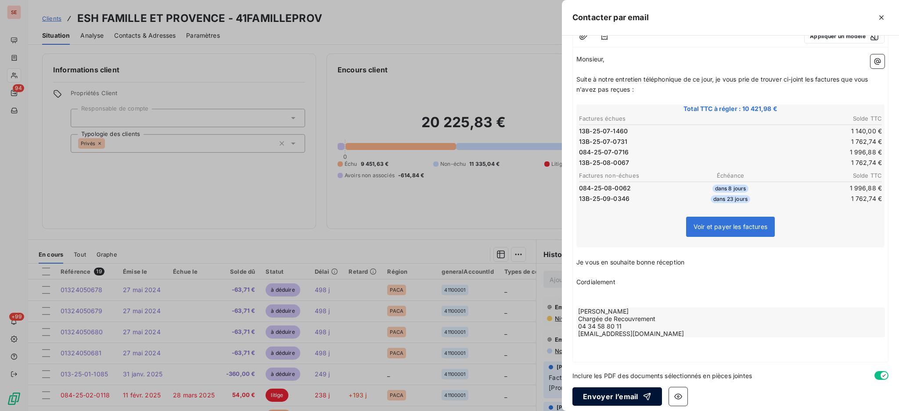
click at [619, 391] on button "Envoyer l’email" at bounding box center [617, 396] width 90 height 18
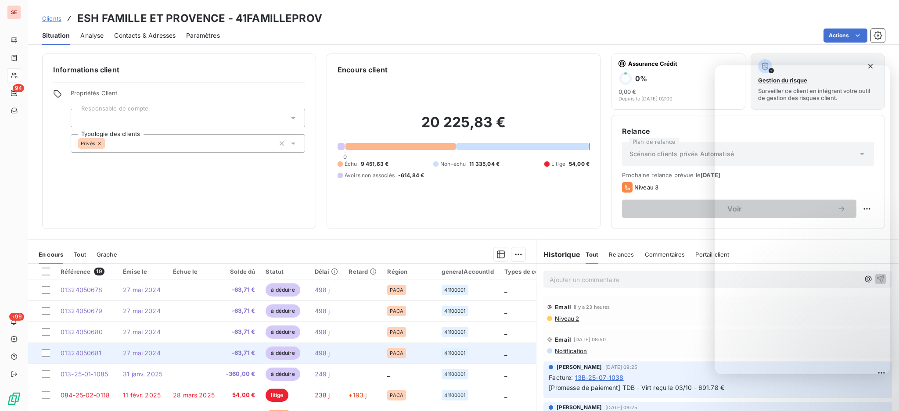
scroll to position [58, 0]
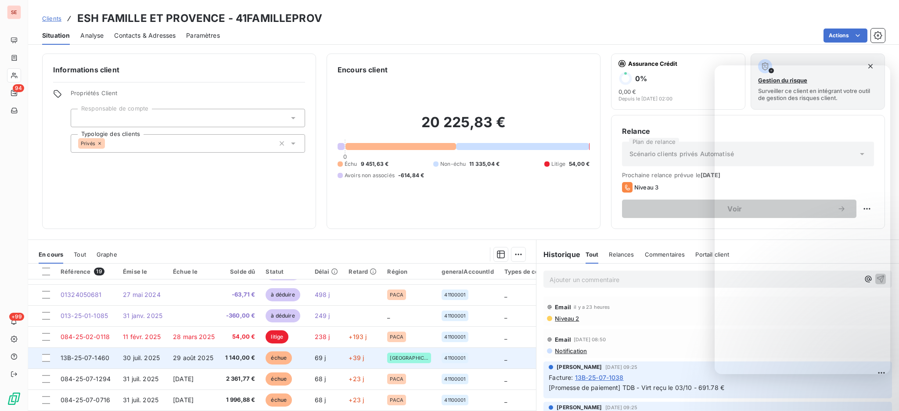
click at [82, 357] on span "13B-25-07-1460" at bounding box center [85, 357] width 49 height 7
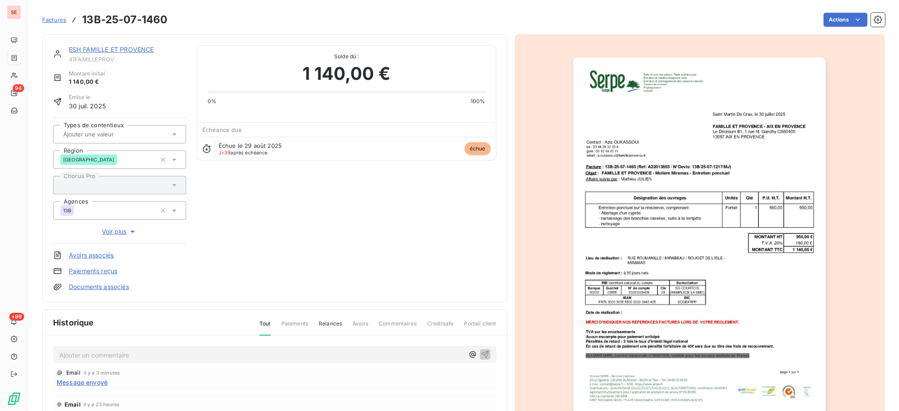
click at [354, 357] on p "Ajouter un commentaire ﻿" at bounding box center [261, 355] width 405 height 11
drag, startPoint x: 171, startPoint y: 352, endPoint x: 48, endPoint y: 337, distance: 124.2
copy span "07/10 non reçue ==> envoyée ce jour"
click at [481, 351] on icon "button" at bounding box center [484, 354] width 7 height 7
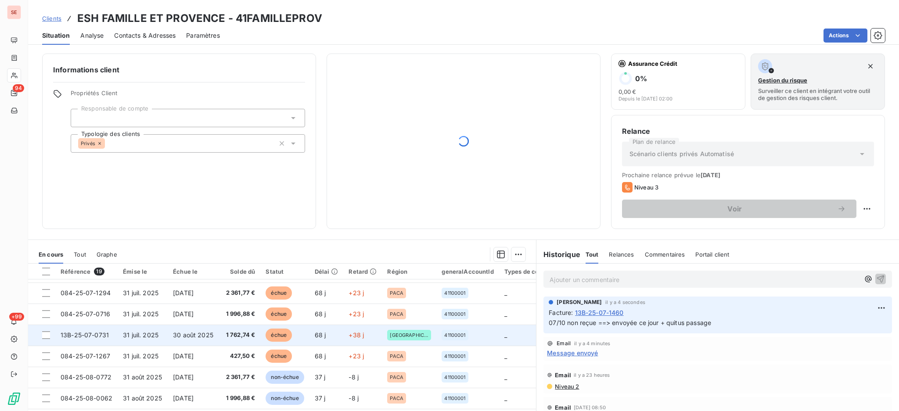
scroll to position [117, 0]
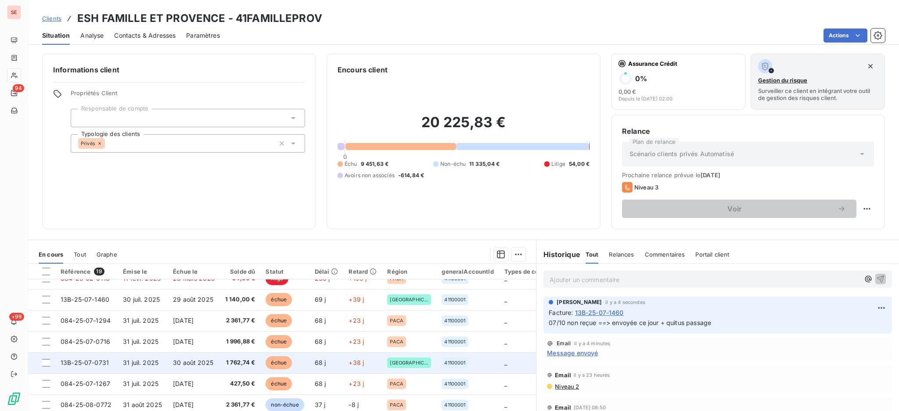
click at [139, 363] on span "31 juil. 2025" at bounding box center [141, 362] width 36 height 7
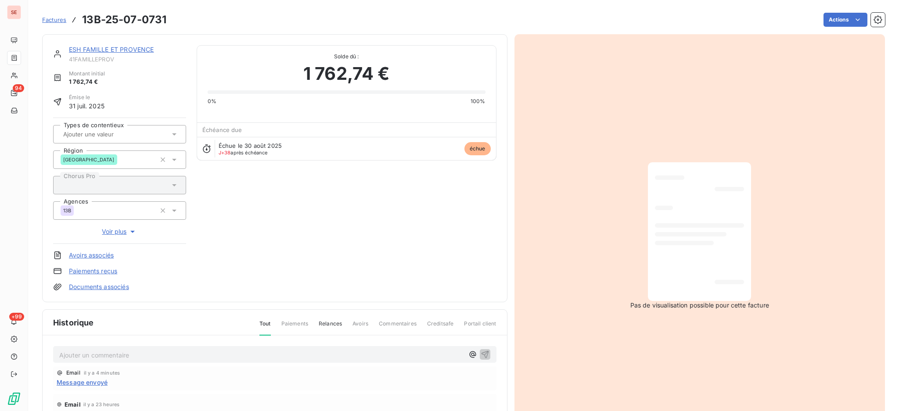
click at [323, 355] on p "Ajouter un commentaire ﻿" at bounding box center [261, 355] width 405 height 11
click at [480, 352] on icon "button" at bounding box center [484, 354] width 9 height 9
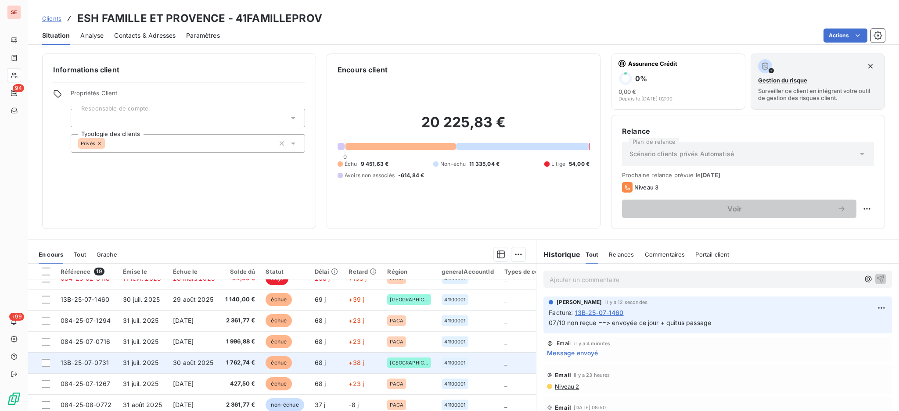
scroll to position [176, 0]
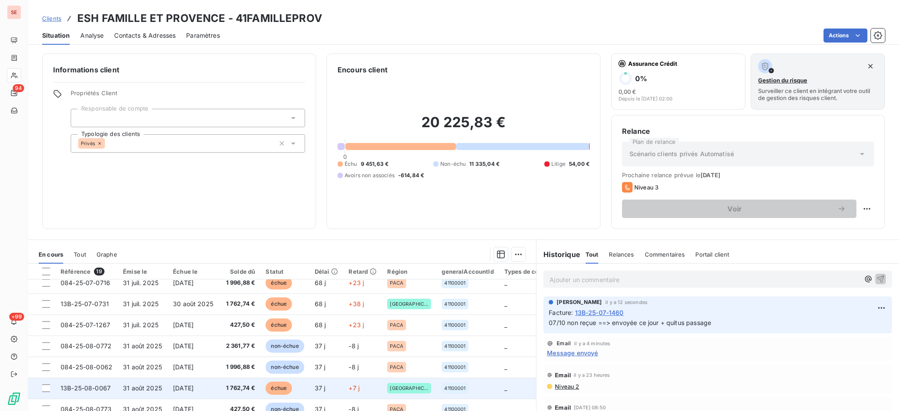
click at [113, 391] on td "13B-25-08-0067" at bounding box center [86, 388] width 62 height 21
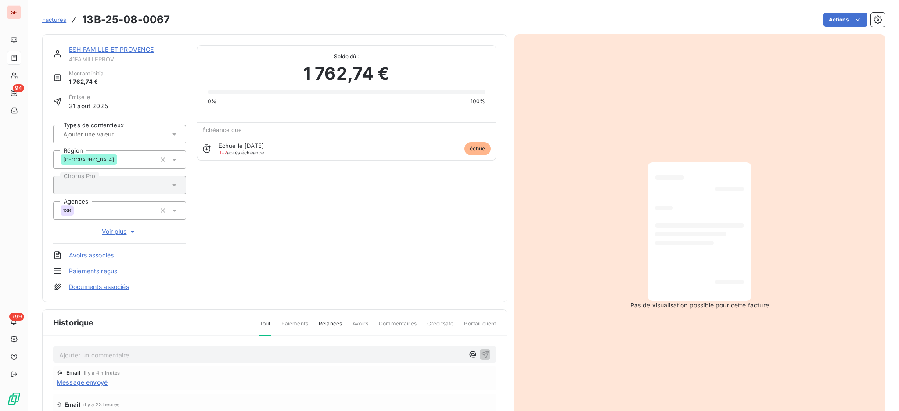
click at [200, 355] on p "Ajouter un commentaire ﻿" at bounding box center [261, 355] width 405 height 11
click at [480, 351] on icon "button" at bounding box center [484, 354] width 9 height 9
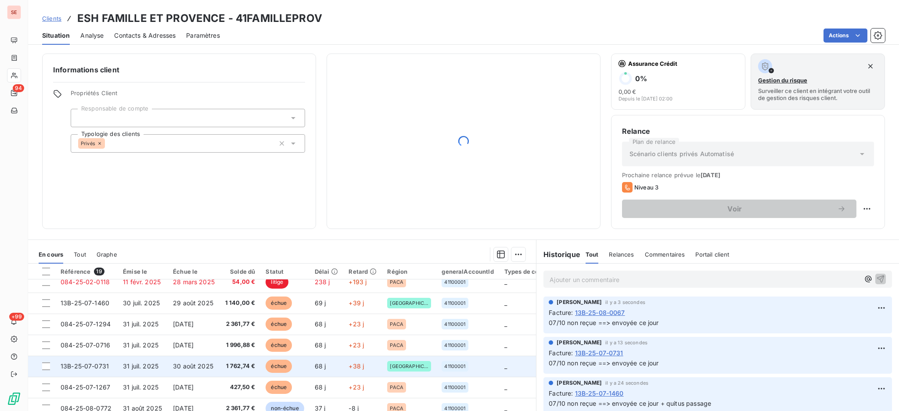
scroll to position [117, 0]
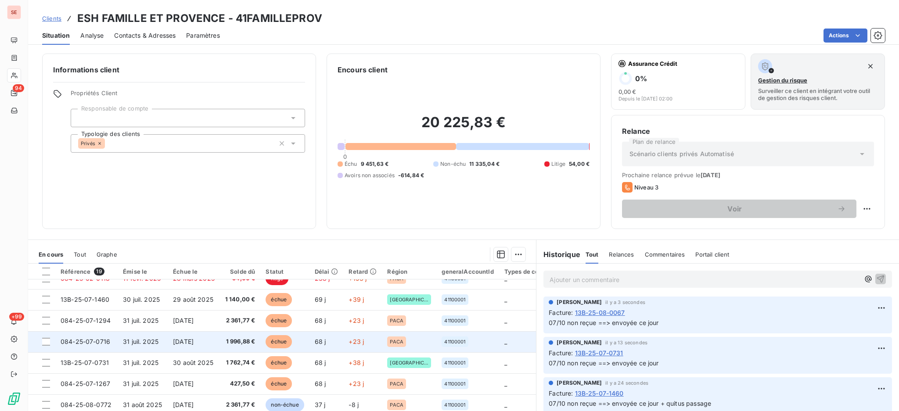
click at [149, 340] on span "31 juil. 2025" at bounding box center [141, 341] width 36 height 7
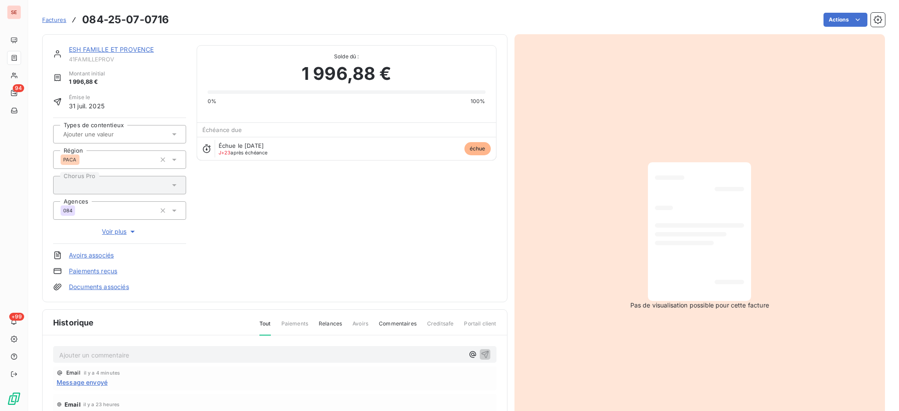
click at [186, 358] on p "Ajouter un commentaire ﻿" at bounding box center [261, 355] width 405 height 11
click at [480, 350] on icon "button" at bounding box center [484, 354] width 9 height 9
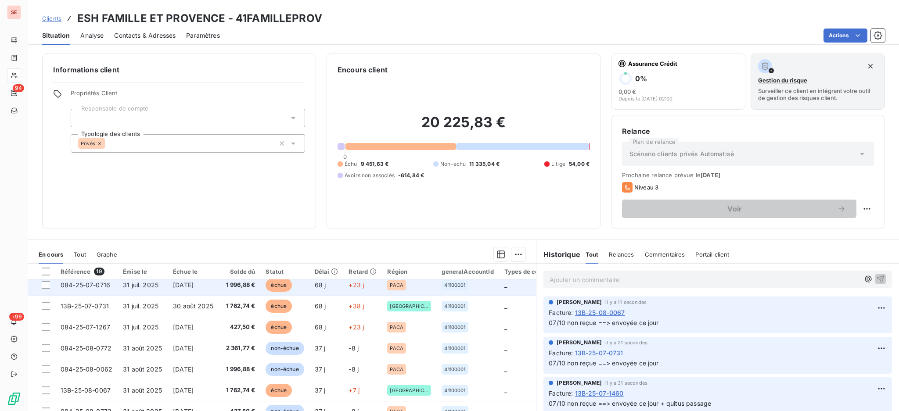
scroll to position [176, 0]
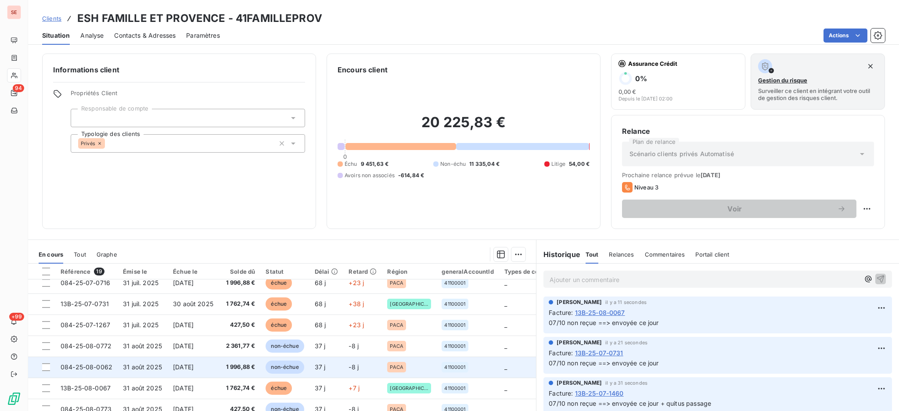
click at [131, 361] on td "31 août 2025" at bounding box center [143, 367] width 50 height 21
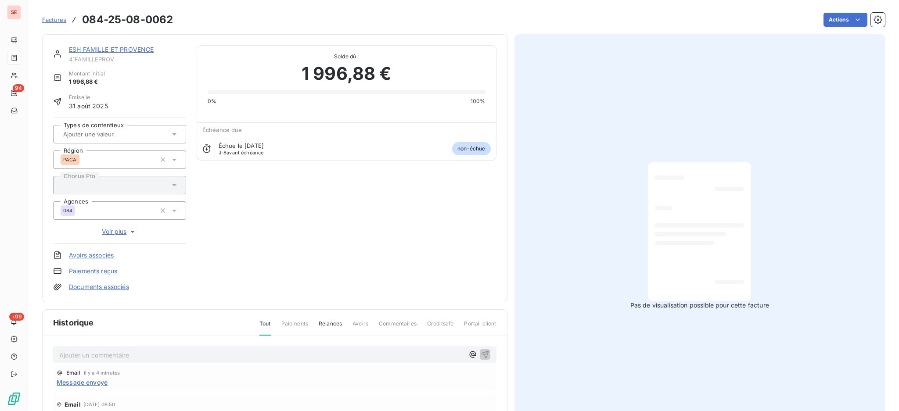
click at [167, 350] on p "Ajouter un commentaire ﻿" at bounding box center [261, 355] width 405 height 11
click at [481, 355] on icon "button" at bounding box center [484, 354] width 7 height 7
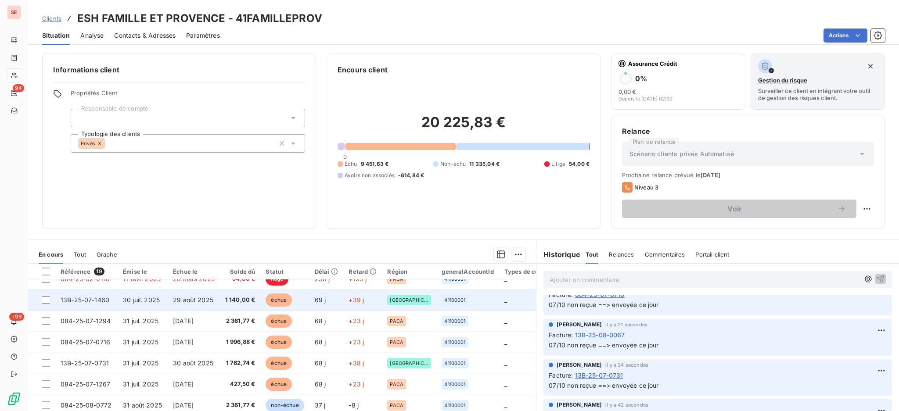
scroll to position [117, 0]
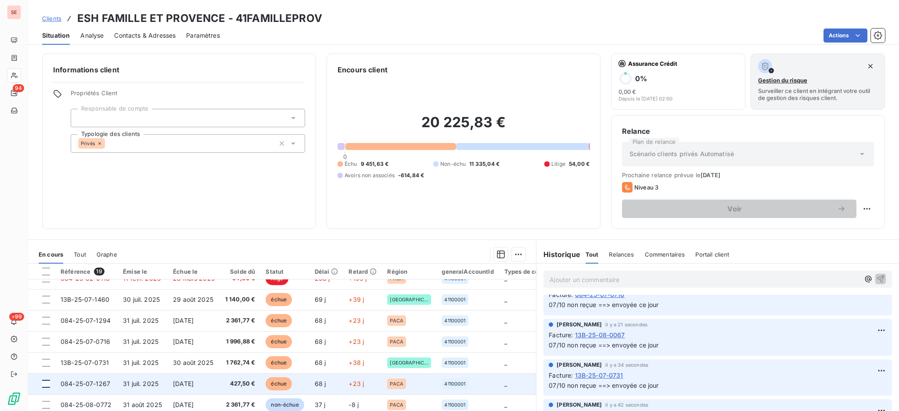
click at [46, 383] on div at bounding box center [46, 384] width 8 height 8
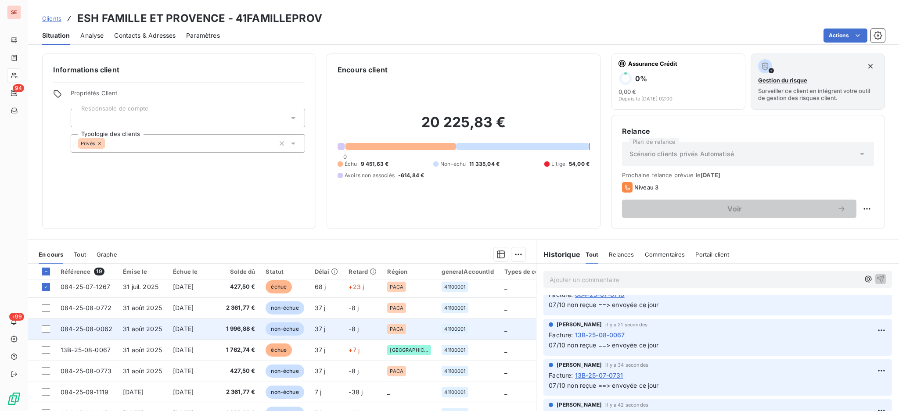
scroll to position [234, 0]
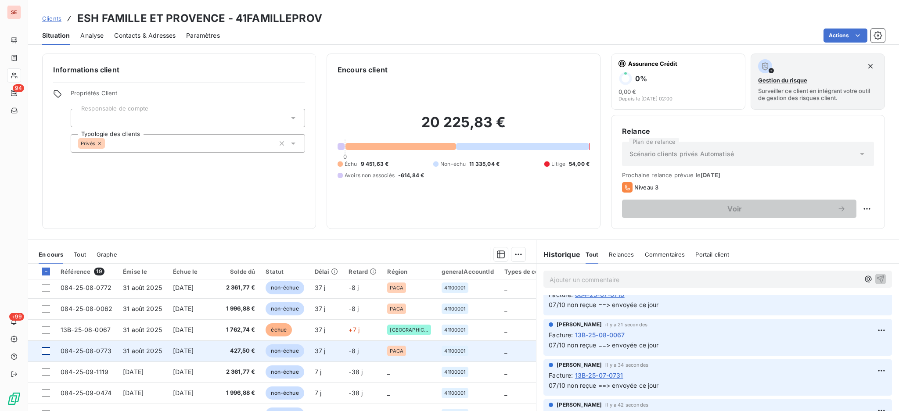
click at [45, 351] on div at bounding box center [46, 351] width 8 height 8
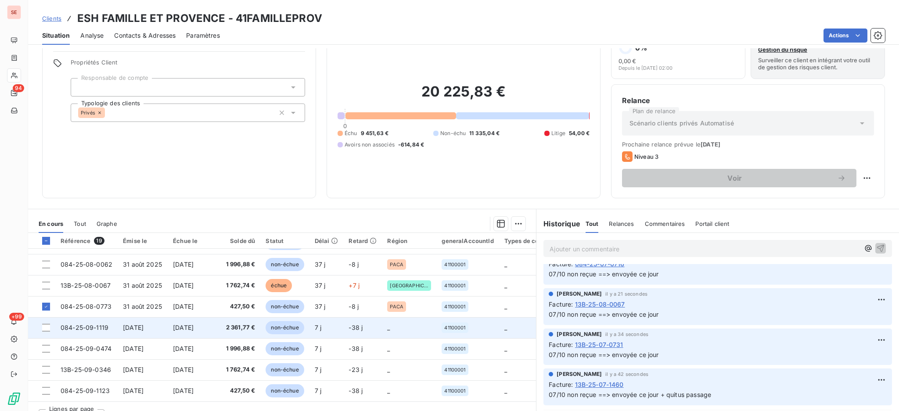
scroll to position [47, 0]
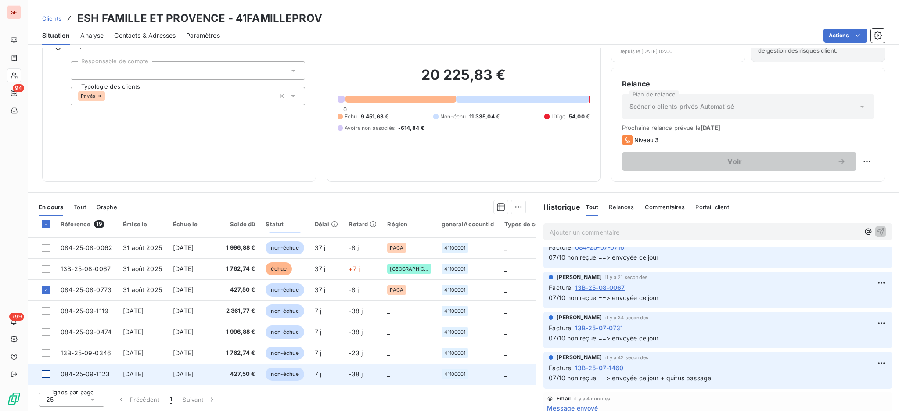
click at [44, 370] on div at bounding box center [46, 374] width 8 height 8
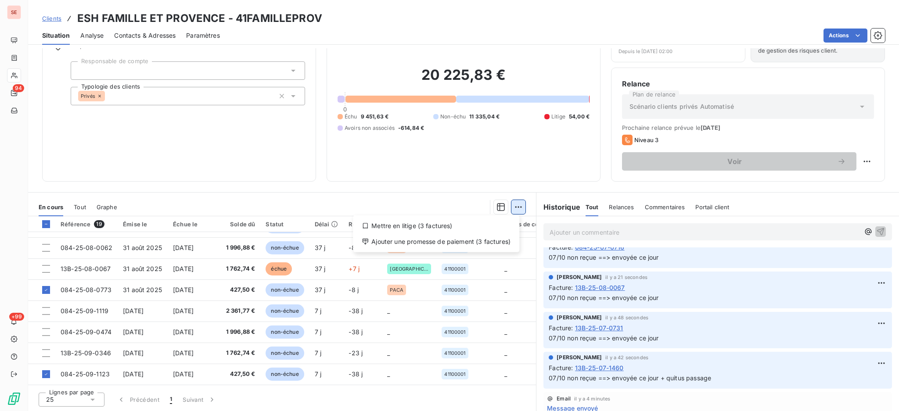
click at [511, 205] on html "SE 94 +99 Clients ESH FAMILLE ET PROVENCE - 41FAMILLEPROV Situation Analyse Con…" at bounding box center [449, 205] width 899 height 411
click at [473, 224] on div "Mettre en litige (3 factures)" at bounding box center [435, 226] width 159 height 14
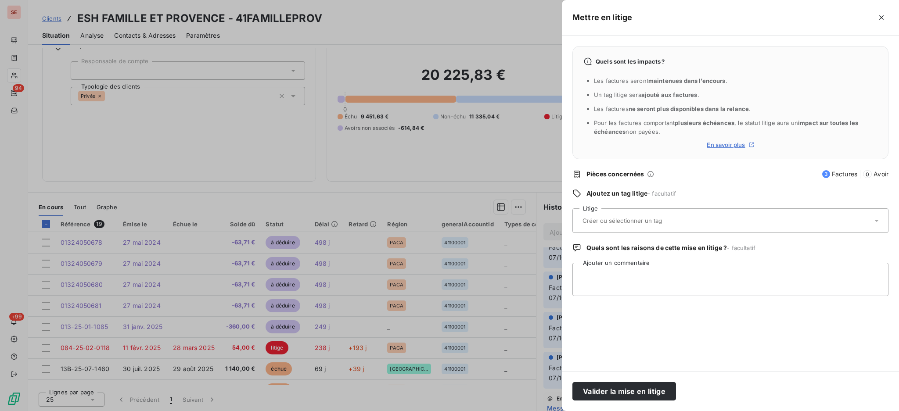
click at [876, 220] on icon at bounding box center [876, 221] width 4 height 2
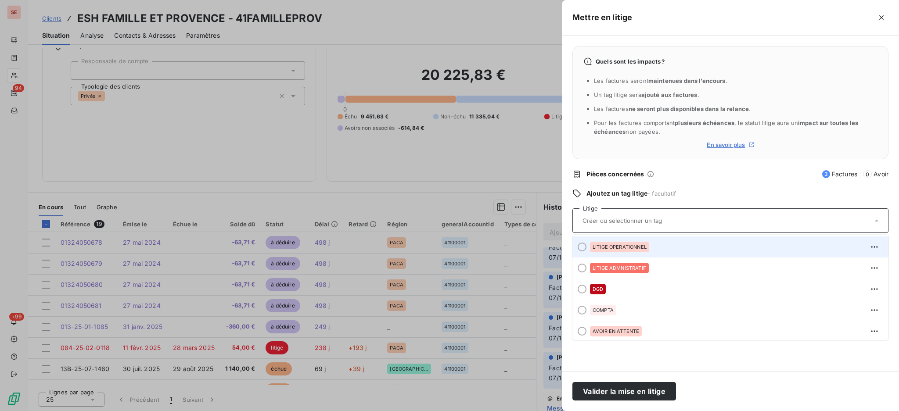
click at [614, 247] on span "LITIGE OPERATIONNEL" at bounding box center [619, 246] width 54 height 5
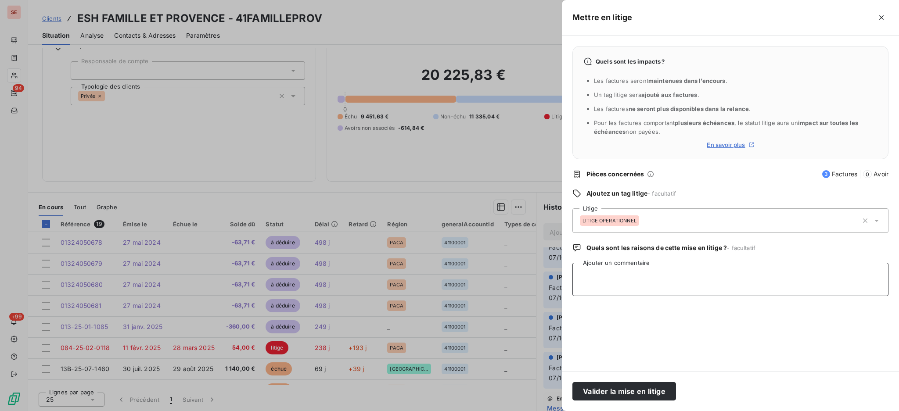
click at [657, 274] on textarea "Ajouter un commentaire" at bounding box center [730, 279] width 316 height 33
type textarea "Prestations non effectuées car pas d'avenant signé Mr [PERSON_NAME] a adressé u…"
click at [623, 397] on button "Valider la mise en litige" at bounding box center [624, 391] width 104 height 18
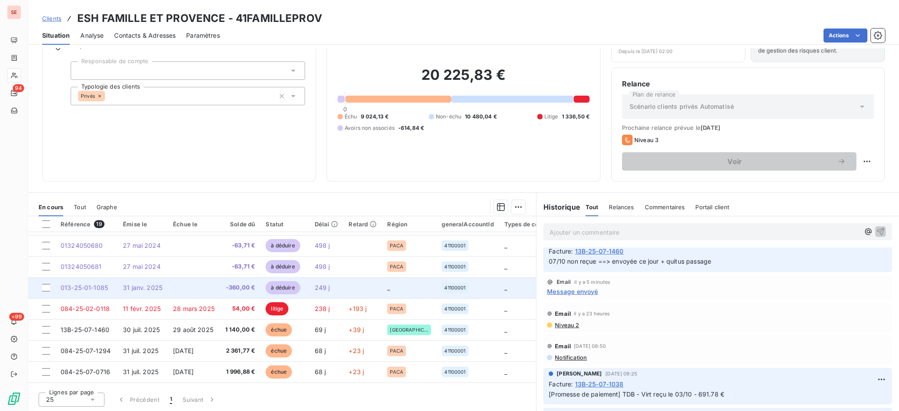
scroll to position [117, 0]
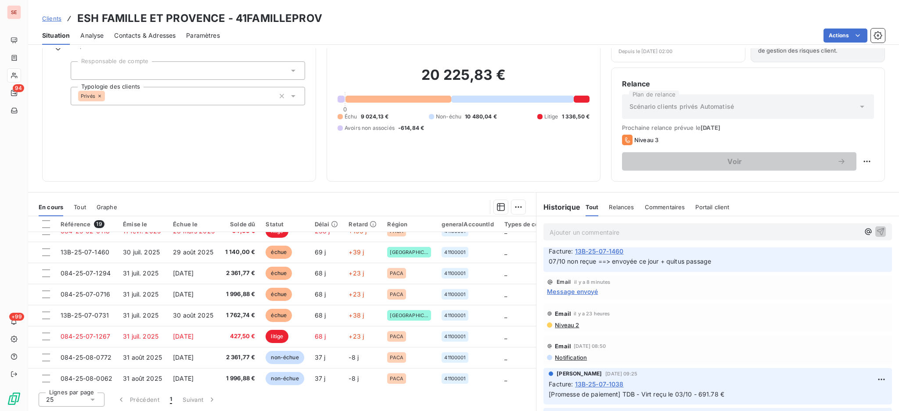
click at [169, 36] on span "Contacts & Adresses" at bounding box center [144, 35] width 61 height 9
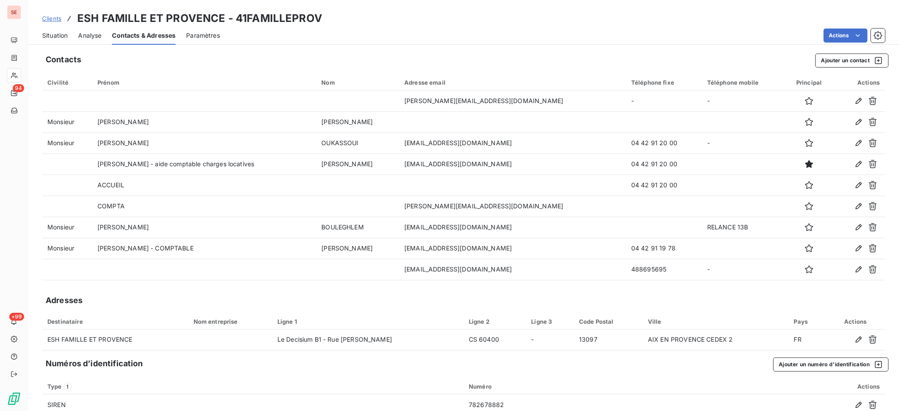
click at [57, 30] on div "Situation" at bounding box center [54, 35] width 25 height 18
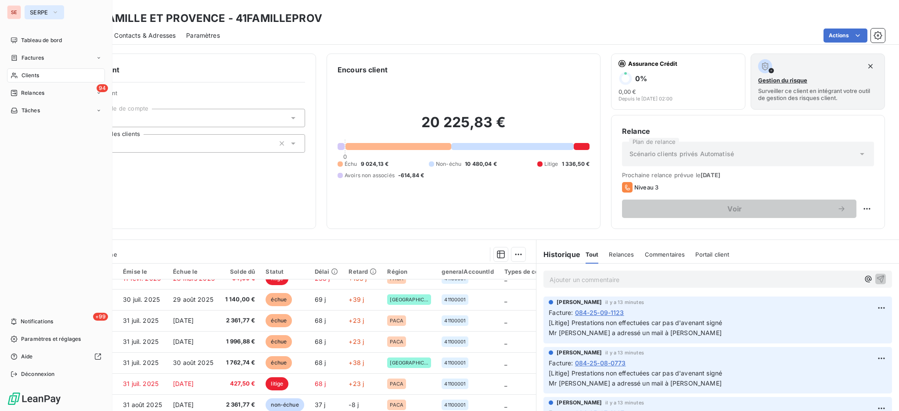
click at [32, 13] on span "SERPE" at bounding box center [39, 12] width 18 height 7
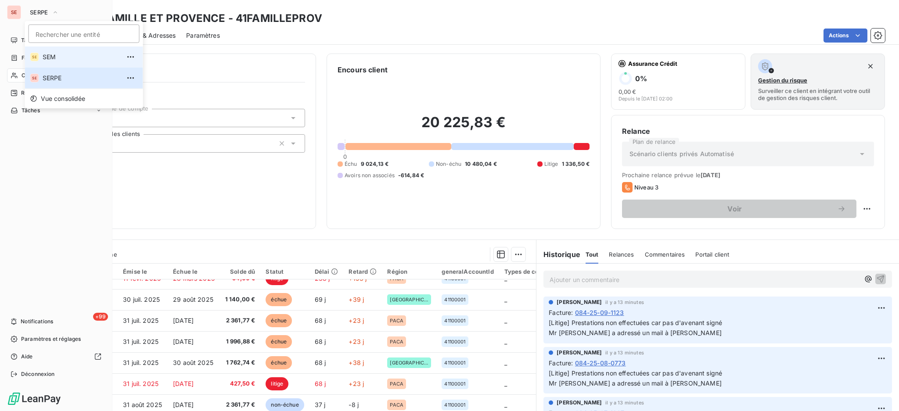
click at [53, 53] on span "SEM" at bounding box center [82, 57] width 78 height 9
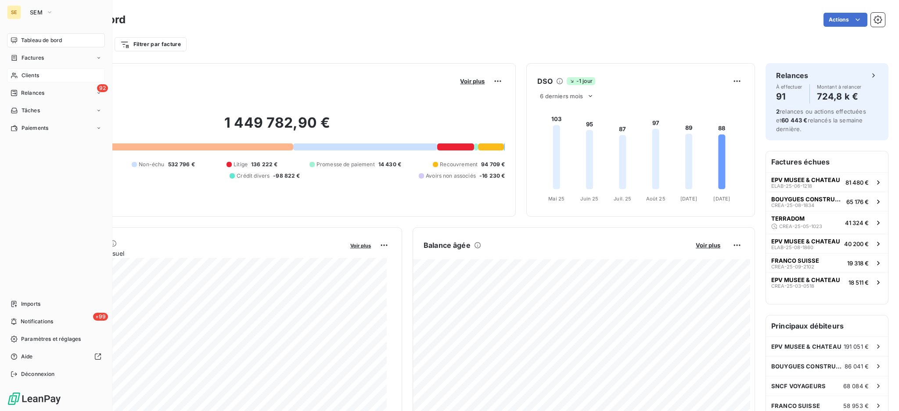
click at [36, 74] on span "Clients" at bounding box center [31, 76] width 18 height 8
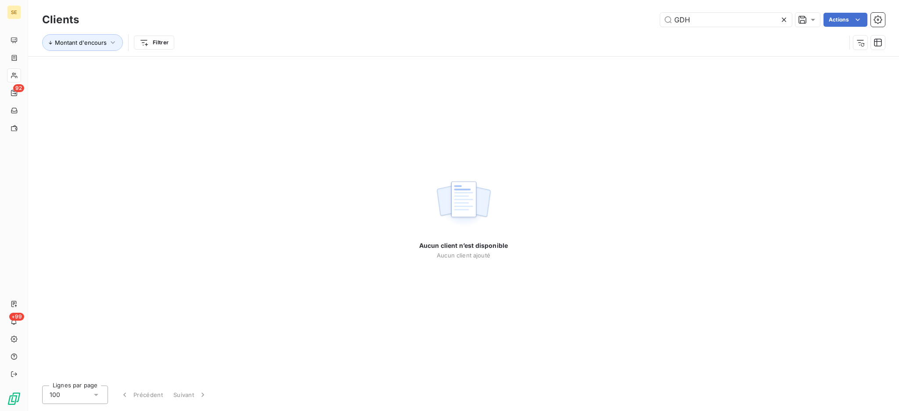
drag, startPoint x: 674, startPoint y: 16, endPoint x: 600, endPoint y: 18, distance: 74.6
click at [601, 18] on div "GDH Actions" at bounding box center [487, 20] width 795 height 14
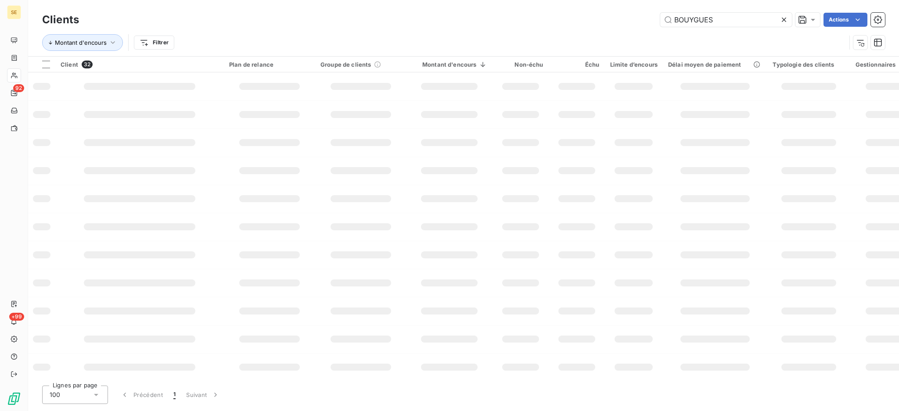
type input "BOUYGUES"
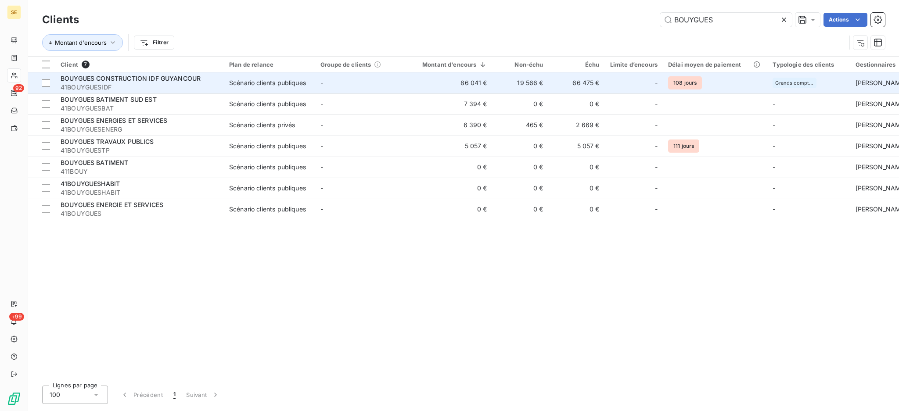
click at [153, 83] on span "41BOUYGUESIDF" at bounding box center [140, 87] width 158 height 9
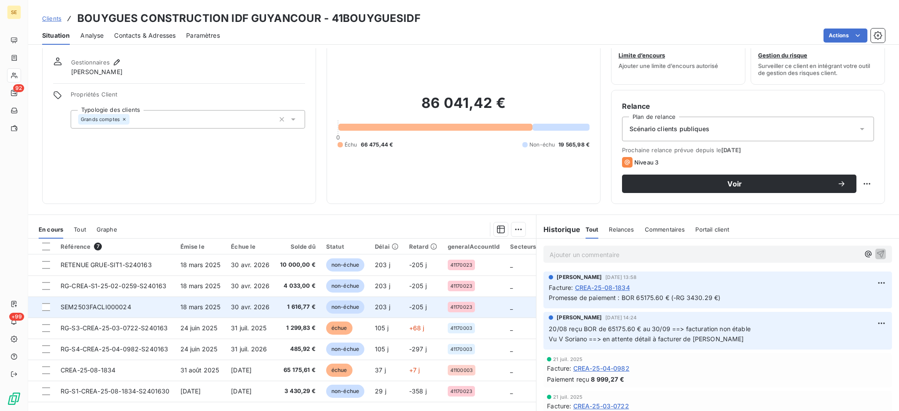
scroll to position [47, 0]
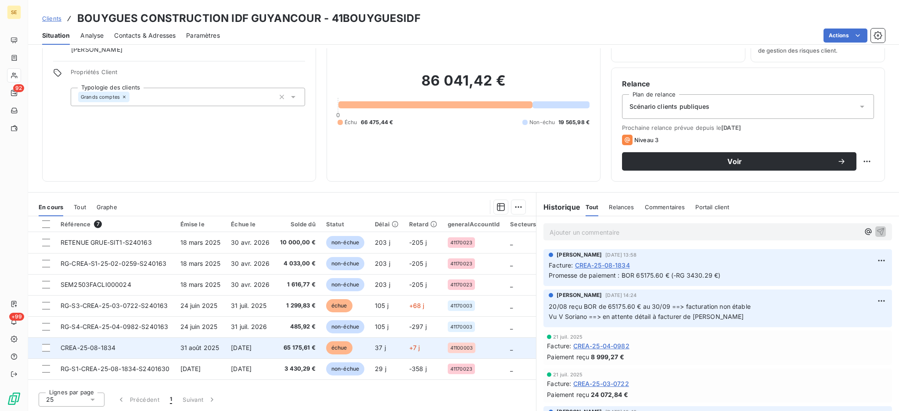
click at [163, 353] on td "CREA-25-08-1834" at bounding box center [115, 347] width 120 height 21
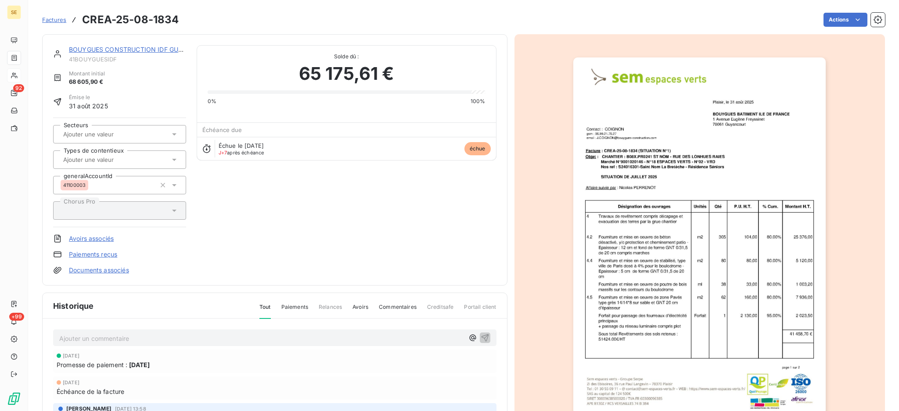
click at [120, 268] on link "Documents associés" at bounding box center [99, 270] width 60 height 9
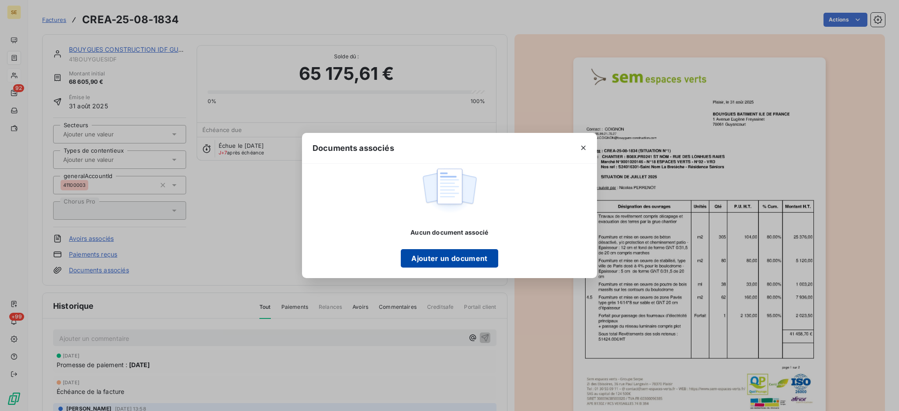
click at [466, 262] on button "Ajouter un document" at bounding box center [449, 258] width 97 height 18
click at [475, 262] on button "Ajouter un document" at bounding box center [449, 258] width 97 height 18
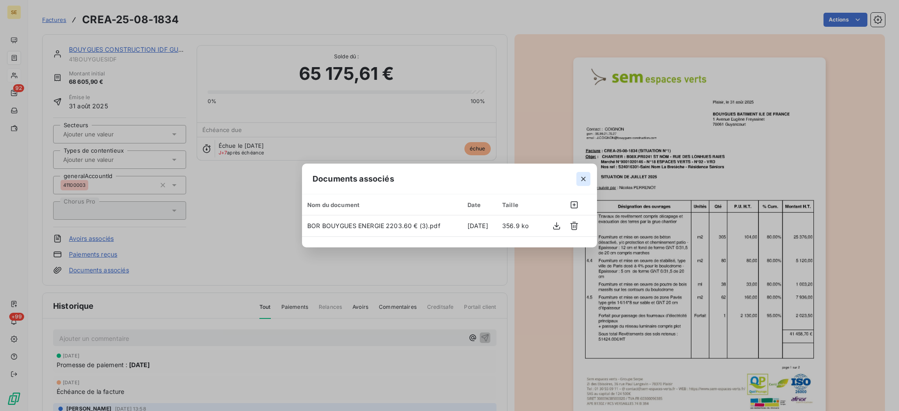
click at [586, 178] on icon "button" at bounding box center [583, 179] width 9 height 9
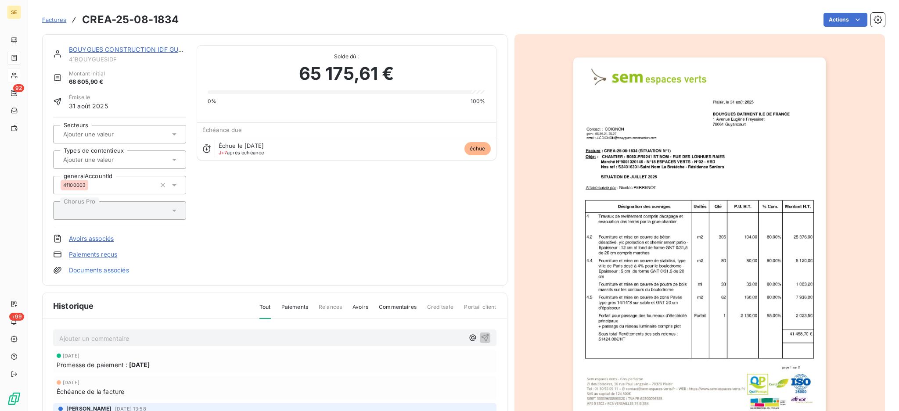
click at [110, 269] on link "Documents associés" at bounding box center [99, 270] width 60 height 9
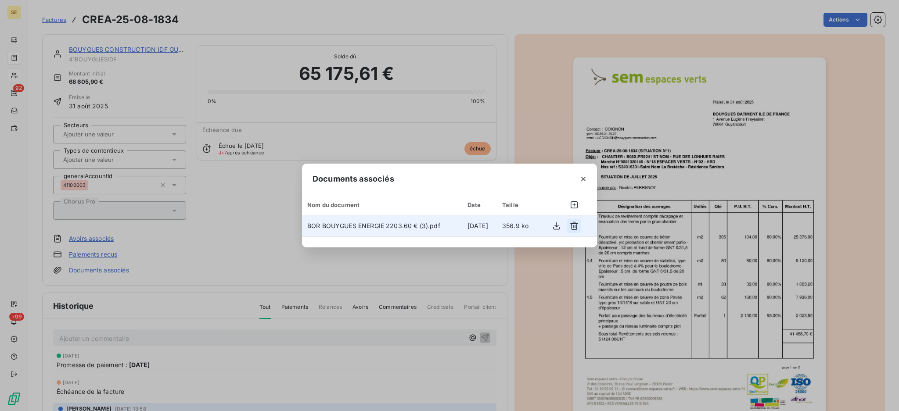
click at [574, 224] on icon "button" at bounding box center [574, 226] width 9 height 9
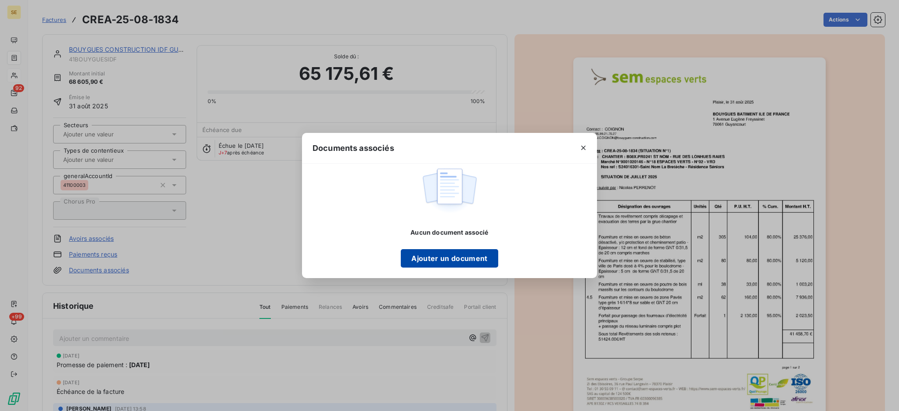
click at [475, 259] on button "Ajouter un document" at bounding box center [449, 258] width 97 height 18
click at [584, 150] on icon "button" at bounding box center [583, 147] width 9 height 9
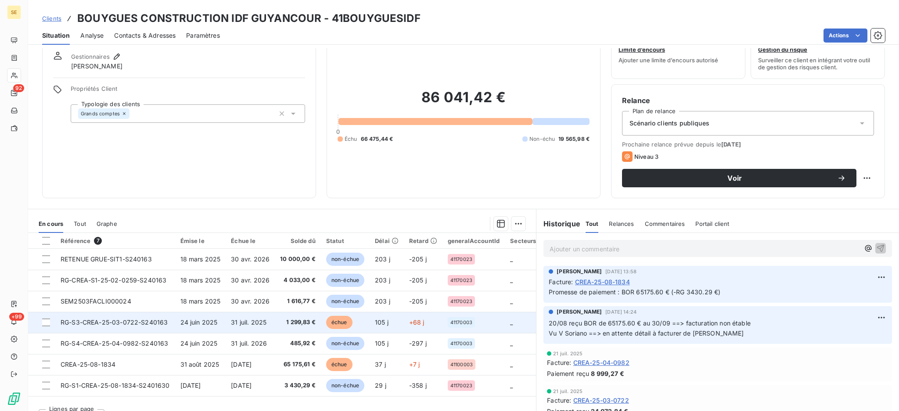
scroll to position [47, 0]
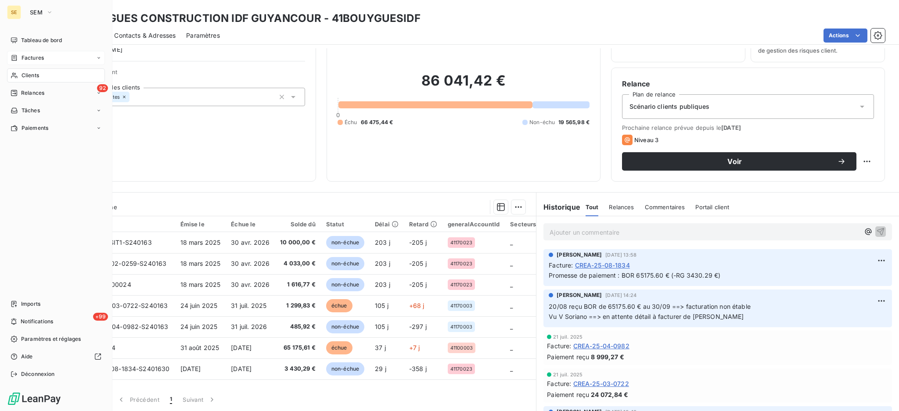
click at [33, 56] on span "Factures" at bounding box center [33, 58] width 22 height 8
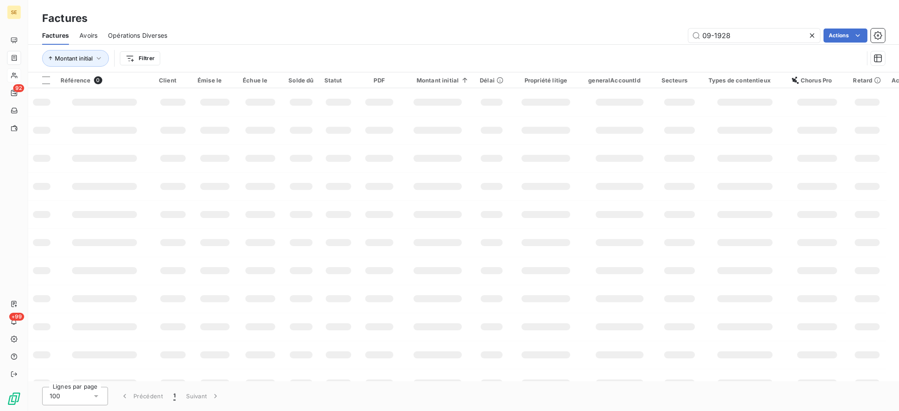
drag, startPoint x: 750, startPoint y: 34, endPoint x: 525, endPoint y: 5, distance: 227.0
click at [577, 14] on div "Factures Factures Avoirs Opérations Diverses 09-1928 Actions Montant initial Fi…" at bounding box center [463, 36] width 871 height 72
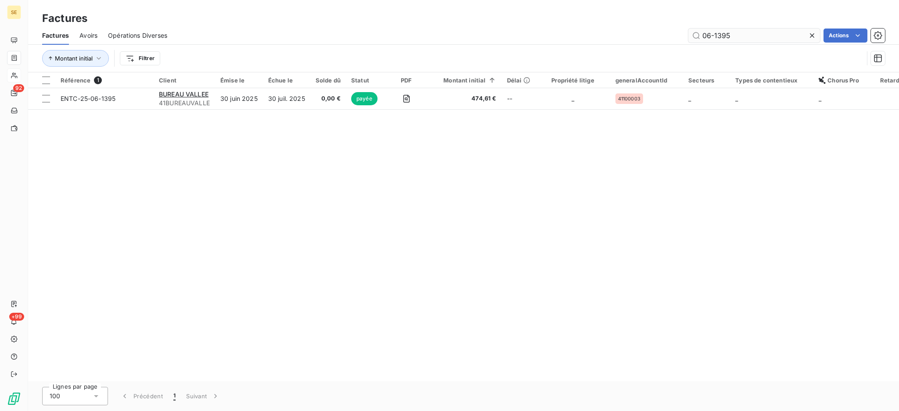
click at [699, 34] on input "06-1395" at bounding box center [754, 36] width 132 height 14
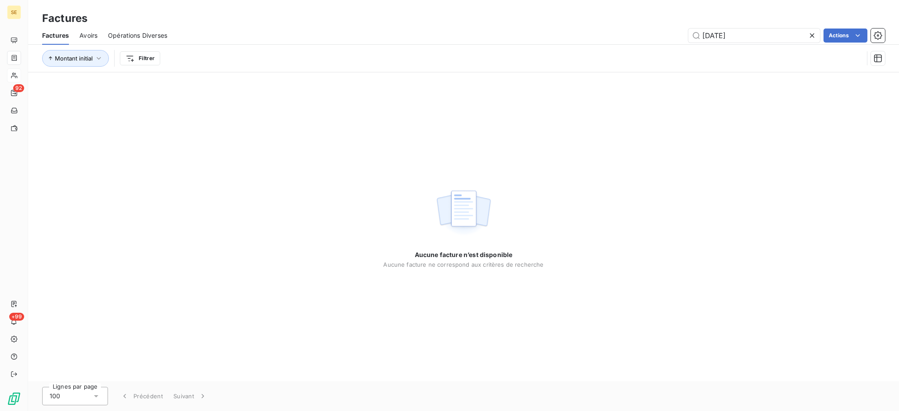
drag, startPoint x: 774, startPoint y: 36, endPoint x: 521, endPoint y: 52, distance: 252.8
click at [613, 25] on div "Factures Factures Avoirs Opérations Diverses [DATE] Actions Montant initial Fil…" at bounding box center [463, 36] width 871 height 72
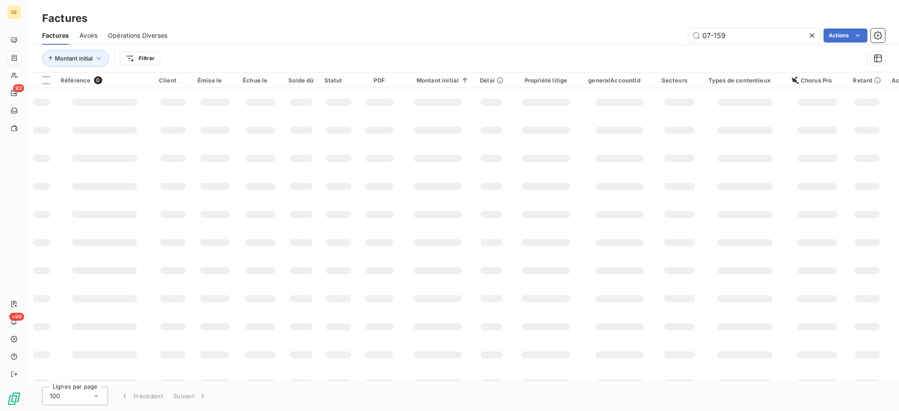
type input "07-1595"
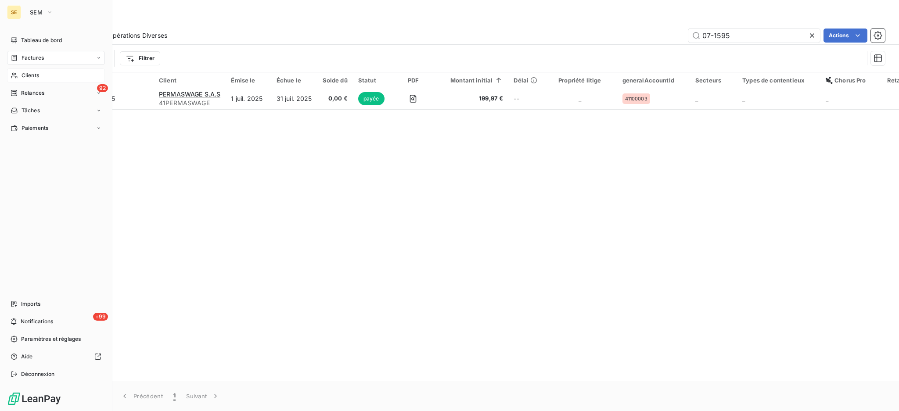
click at [36, 62] on div "Factures" at bounding box center [56, 58] width 98 height 14
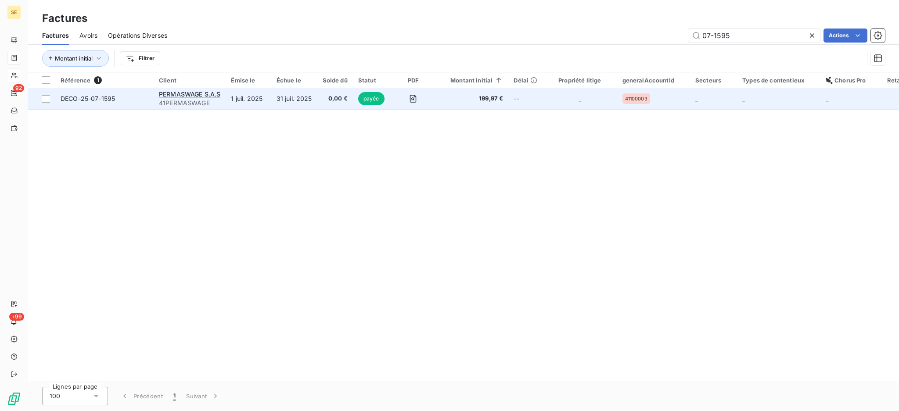
click at [296, 102] on td "31 juil. 2025" at bounding box center [294, 98] width 46 height 21
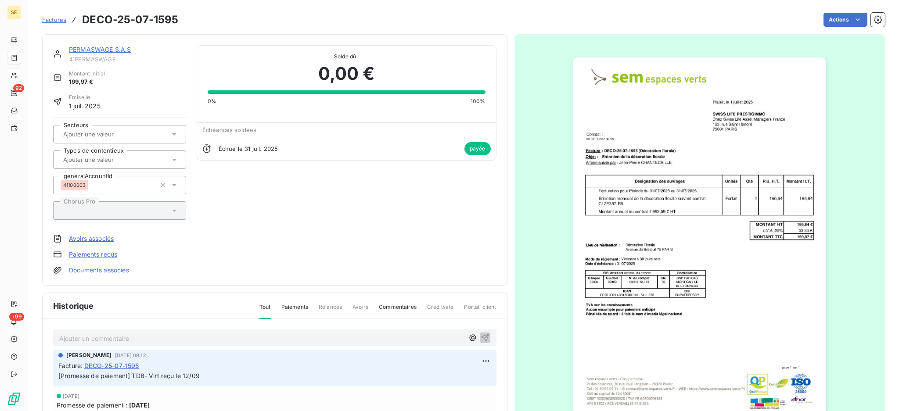
click at [107, 269] on link "Documents associés" at bounding box center [99, 270] width 60 height 9
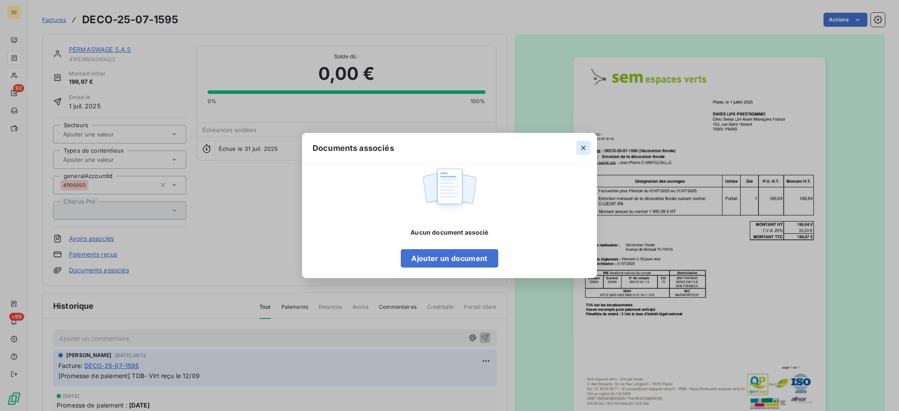
click at [583, 147] on icon "button" at bounding box center [583, 148] width 4 height 4
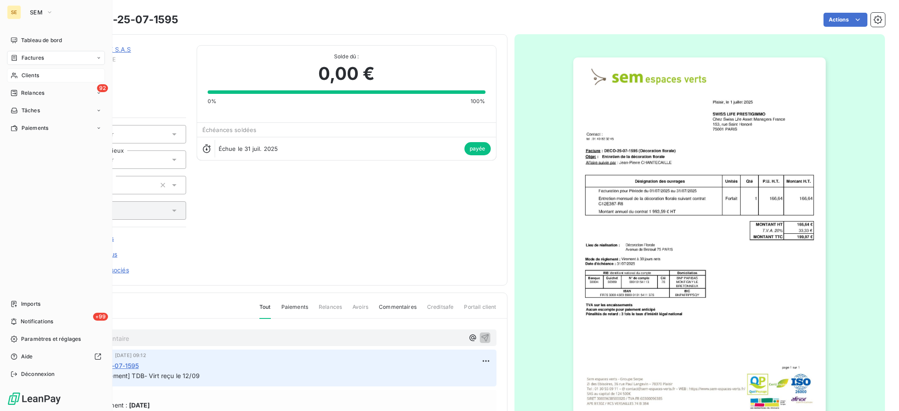
click at [34, 58] on span "Factures" at bounding box center [33, 58] width 22 height 8
click at [30, 60] on span "Factures" at bounding box center [33, 58] width 22 height 8
click at [31, 79] on span "Factures" at bounding box center [32, 76] width 22 height 8
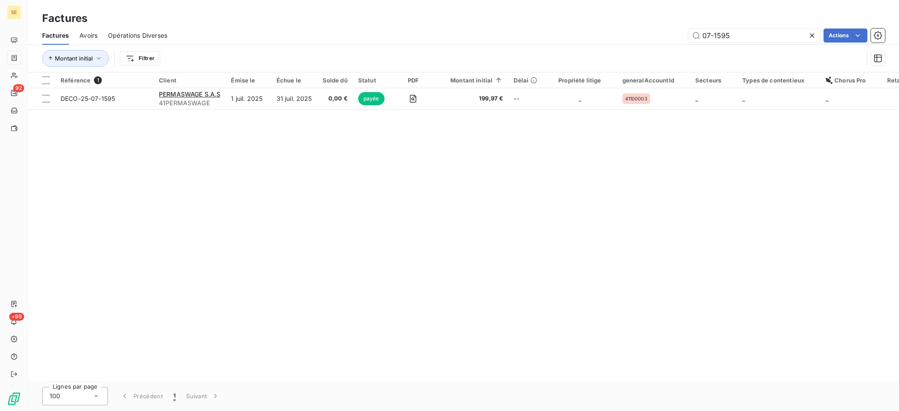
drag, startPoint x: 701, startPoint y: 28, endPoint x: 622, endPoint y: 18, distance: 79.5
click at [651, 21] on div "Factures Factures Avoirs Opérations Diverses 07-1595 Actions Montant initial Fi…" at bounding box center [463, 36] width 871 height 72
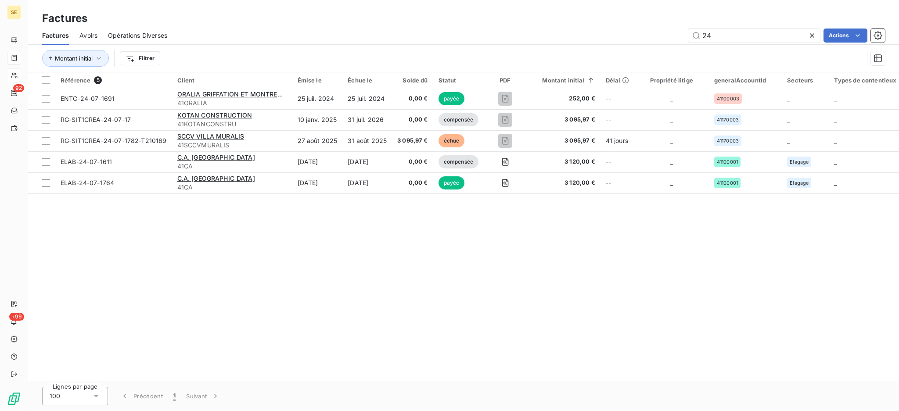
type input "2"
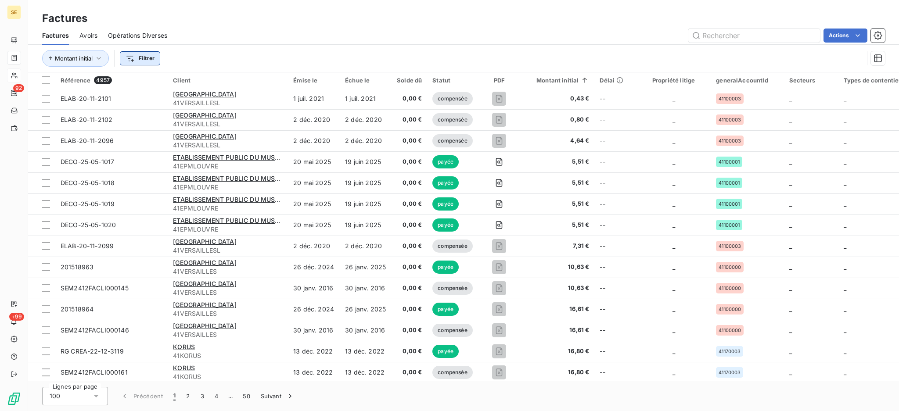
click at [134, 58] on html "SE 92 +99 Factures Factures Avoirs Opérations Diverses Actions Montant initial …" at bounding box center [449, 205] width 899 height 411
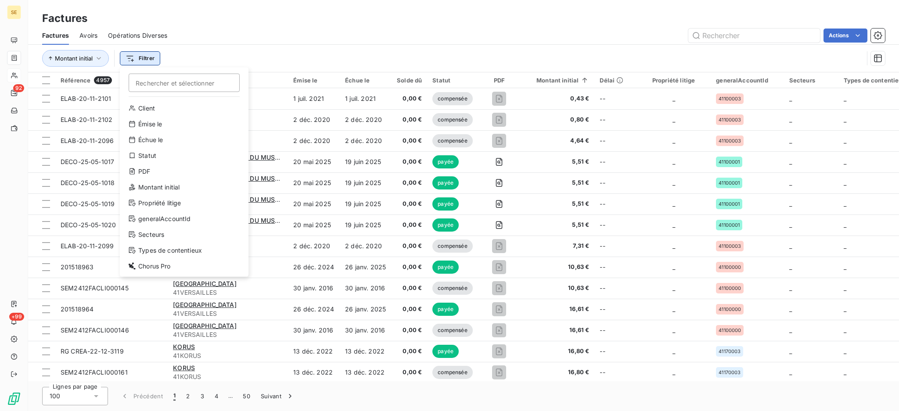
click at [134, 58] on html "SE 92 +99 Factures Factures Avoirs Opérations Diverses Actions Montant initial …" at bounding box center [449, 205] width 899 height 411
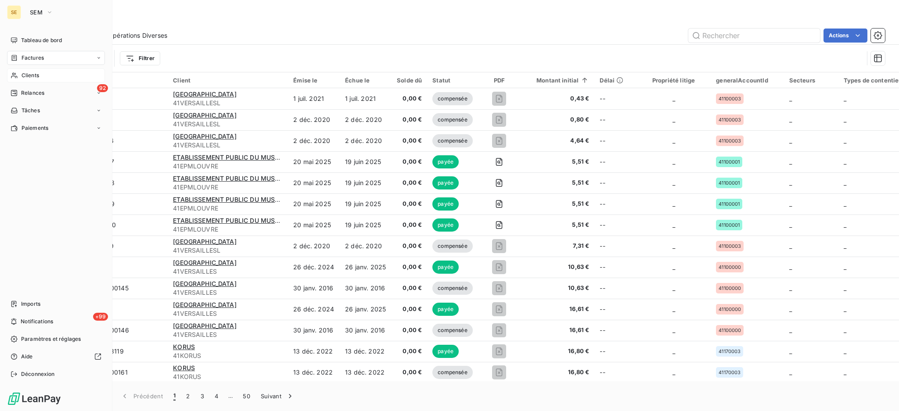
click at [27, 59] on span "Factures" at bounding box center [33, 58] width 22 height 8
click at [26, 73] on span "Clients" at bounding box center [31, 76] width 18 height 8
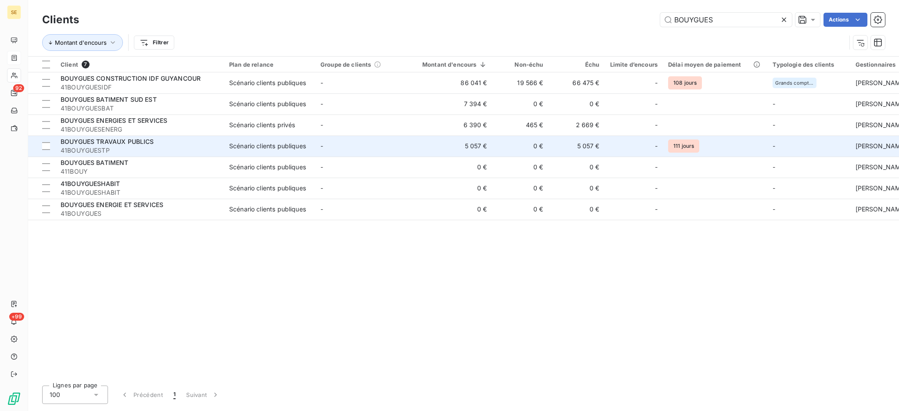
click at [97, 146] on span "41BOUYGUESTP" at bounding box center [140, 150] width 158 height 9
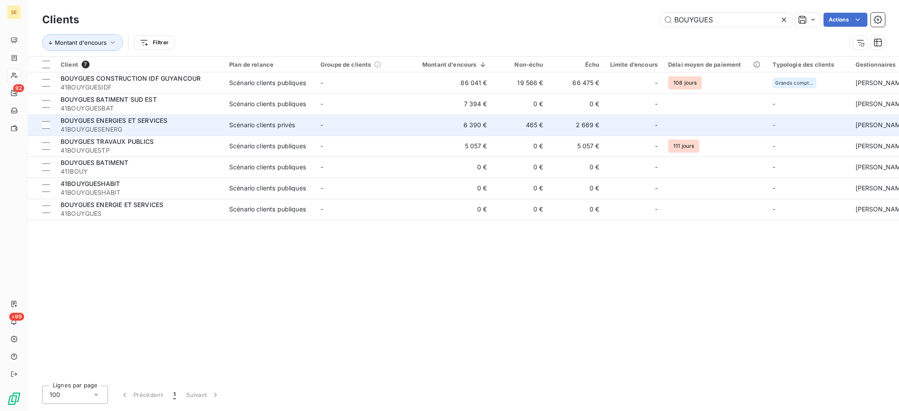
click at [113, 126] on span "41BOUYGUESENERG" at bounding box center [140, 129] width 158 height 9
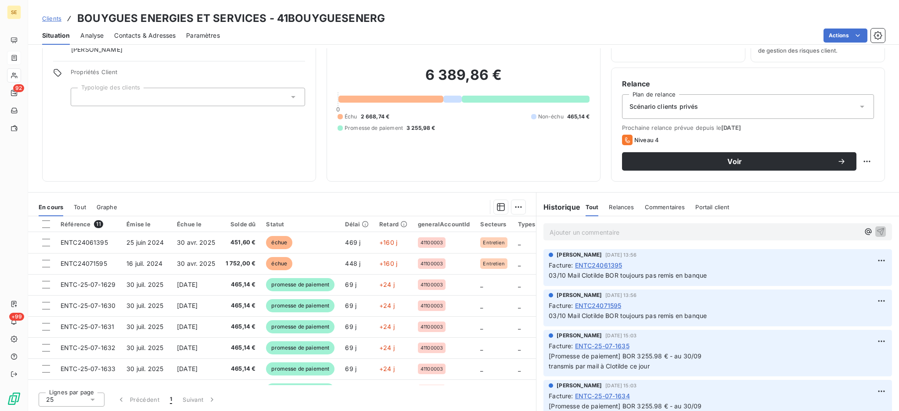
click at [594, 302] on span "ENTC24071595" at bounding box center [598, 305] width 47 height 9
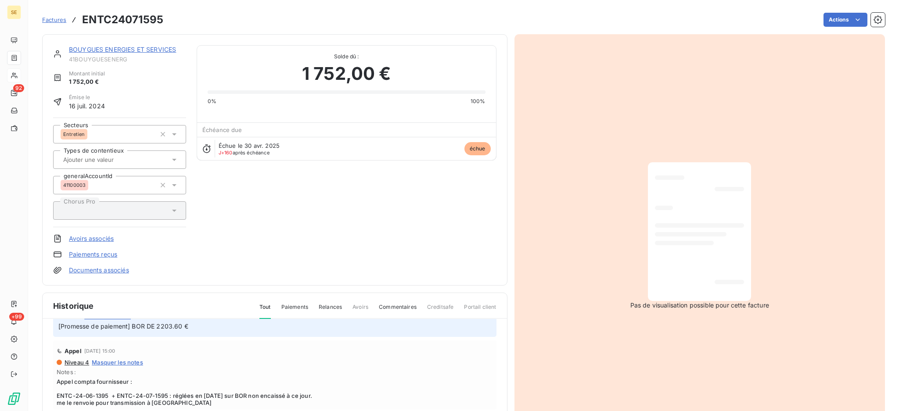
scroll to position [58, 0]
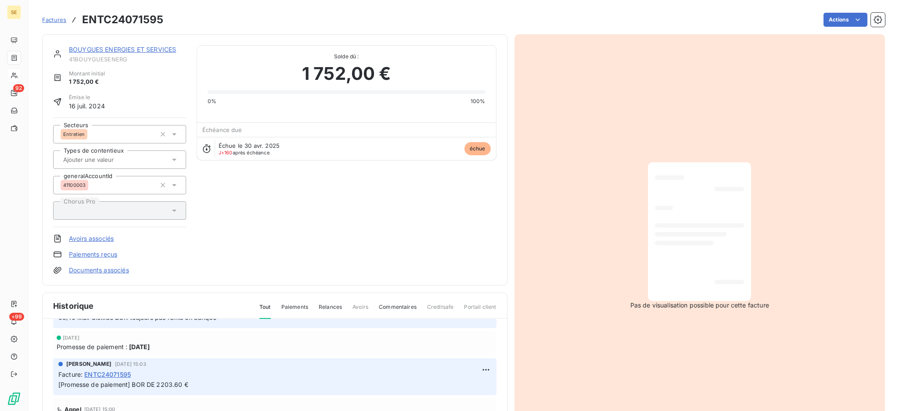
click at [119, 269] on link "Documents associés" at bounding box center [99, 270] width 60 height 9
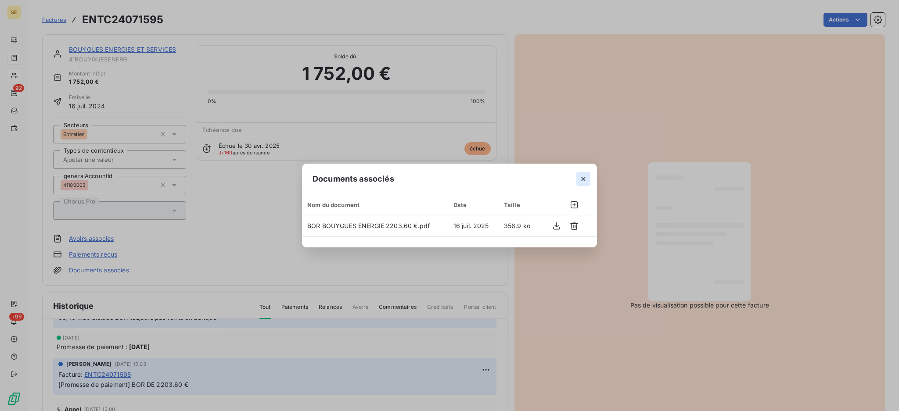
click at [580, 176] on icon "button" at bounding box center [583, 179] width 9 height 9
